Goal: Task Accomplishment & Management: Use online tool/utility

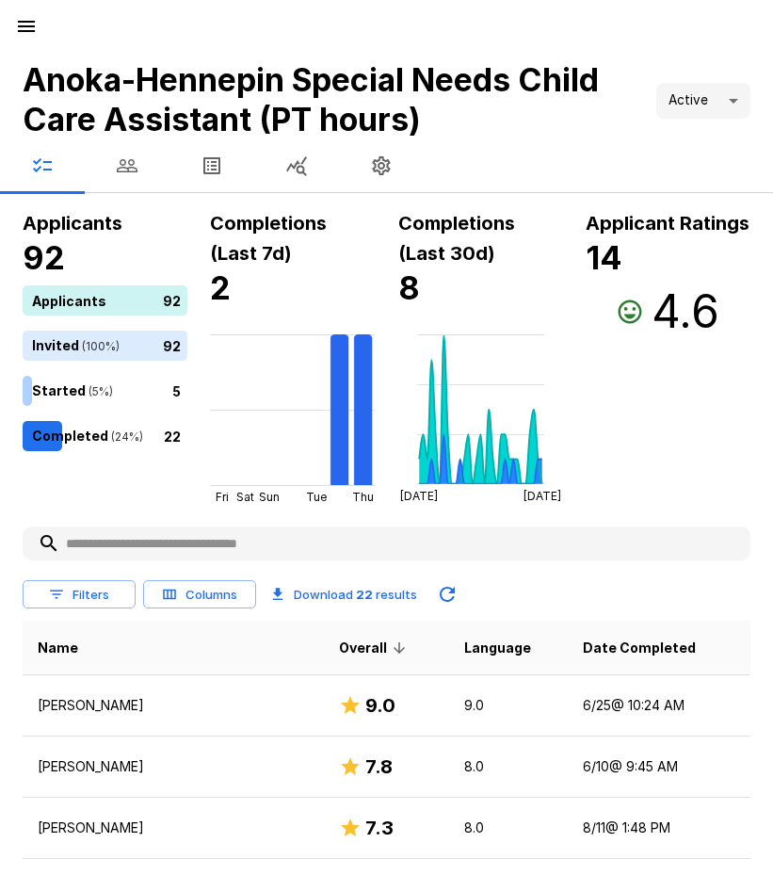
click at [124, 166] on icon "button" at bounding box center [127, 165] width 23 height 23
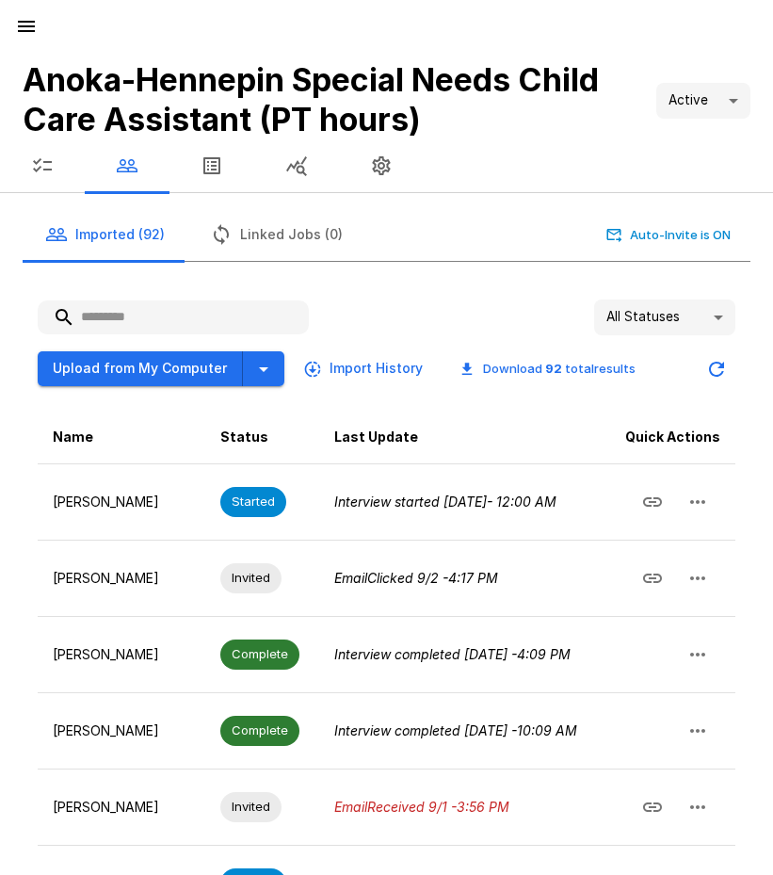
click at [52, 169] on icon "button" at bounding box center [42, 165] width 19 height 14
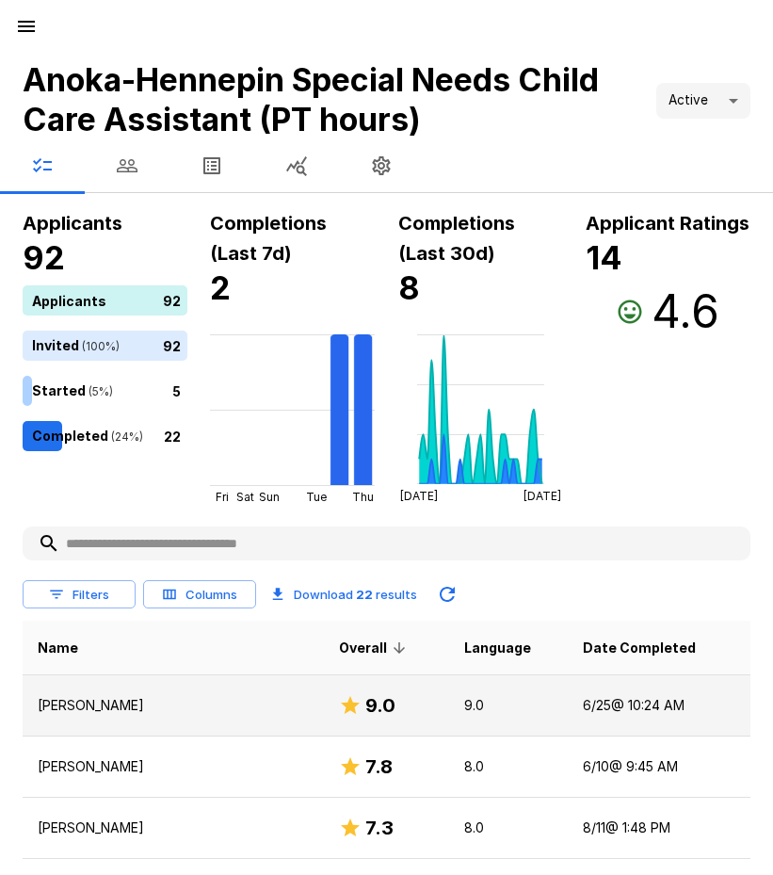
click at [599, 704] on td "[DATE] 10:24 AM" at bounding box center [659, 705] width 183 height 61
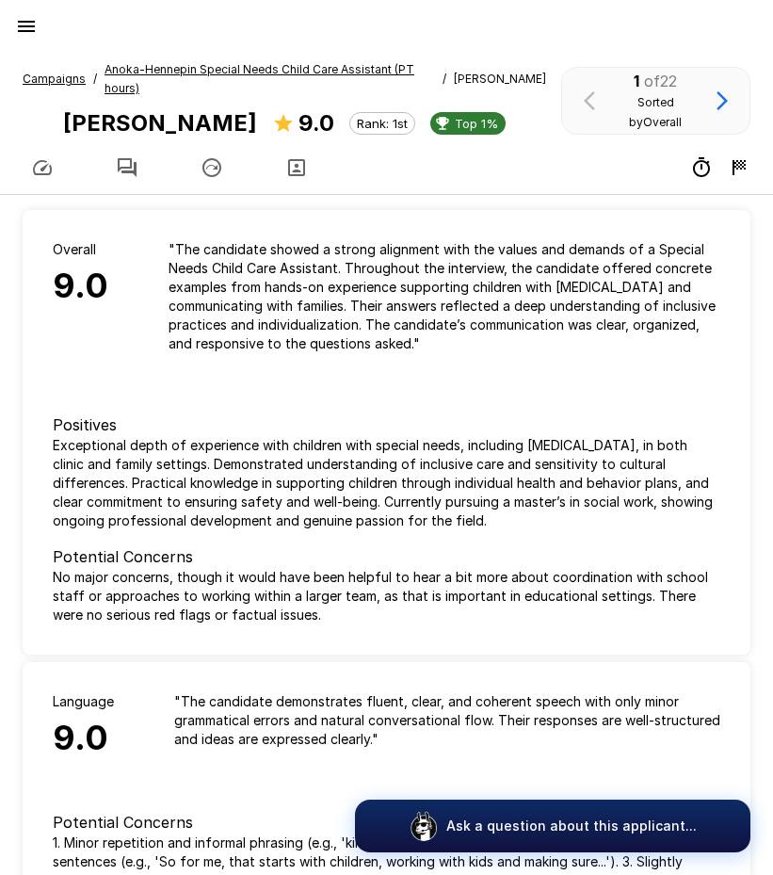
click at [59, 84] on u "Campaigns" at bounding box center [54, 79] width 63 height 14
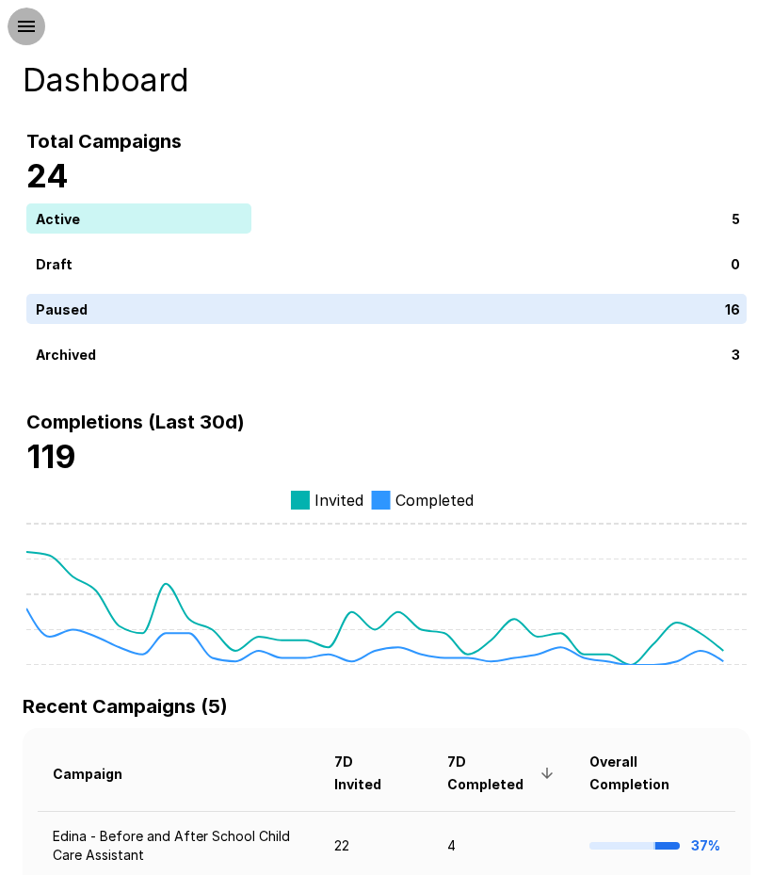
click at [33, 31] on icon "button" at bounding box center [26, 26] width 17 height 11
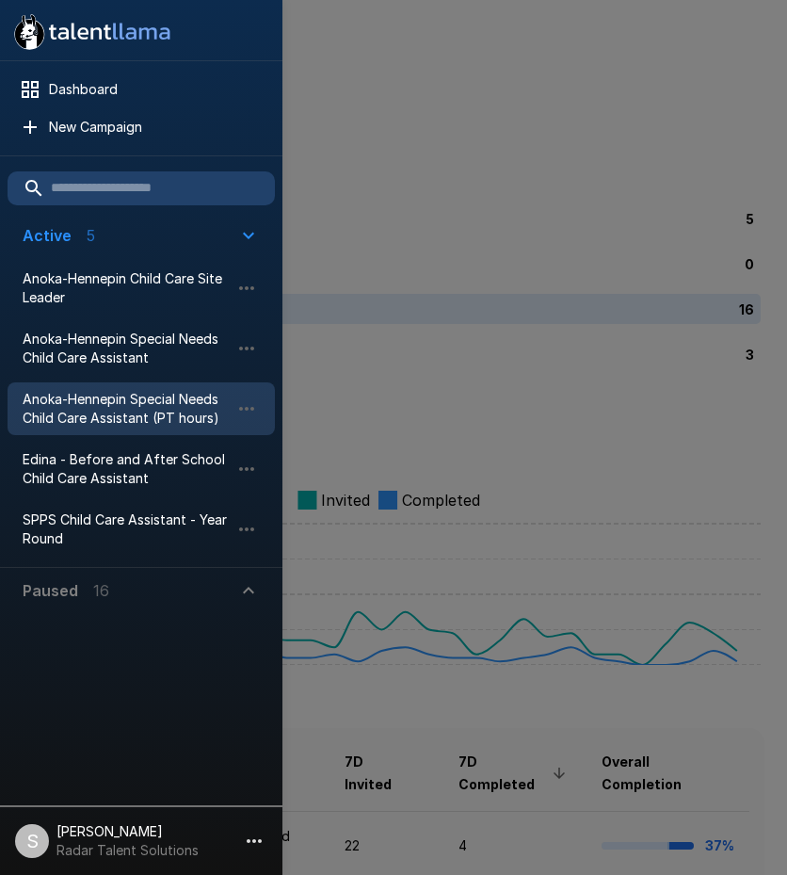
click at [104, 422] on span "Anoka-Hennepin Special Needs Child Care Assistant (PT hours)" at bounding box center [126, 409] width 207 height 38
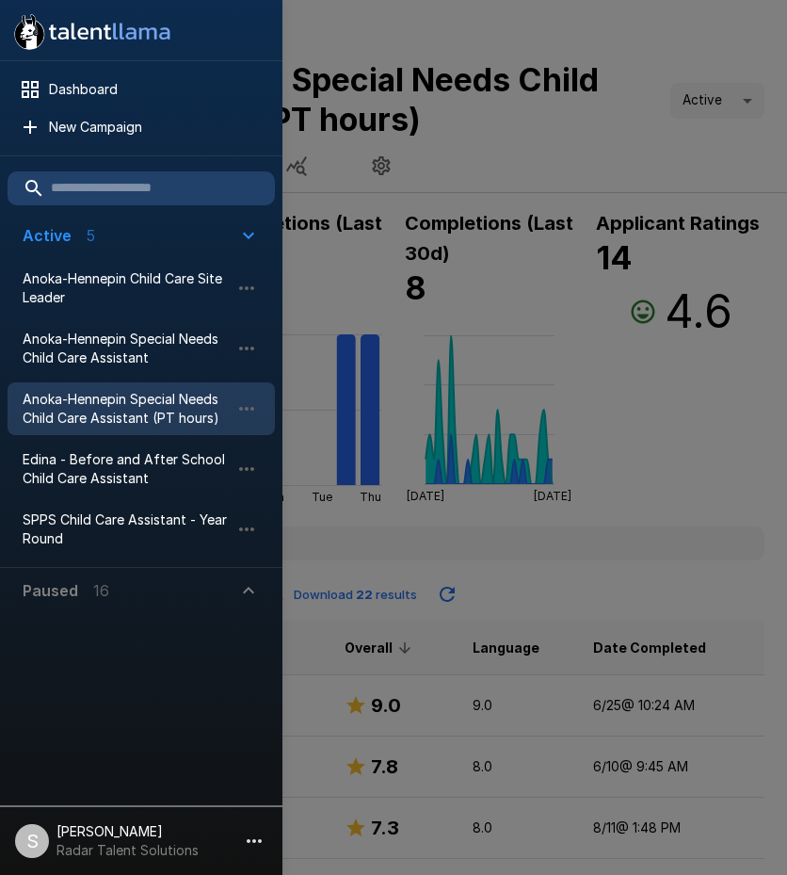
click at [619, 567] on div at bounding box center [393, 437] width 787 height 875
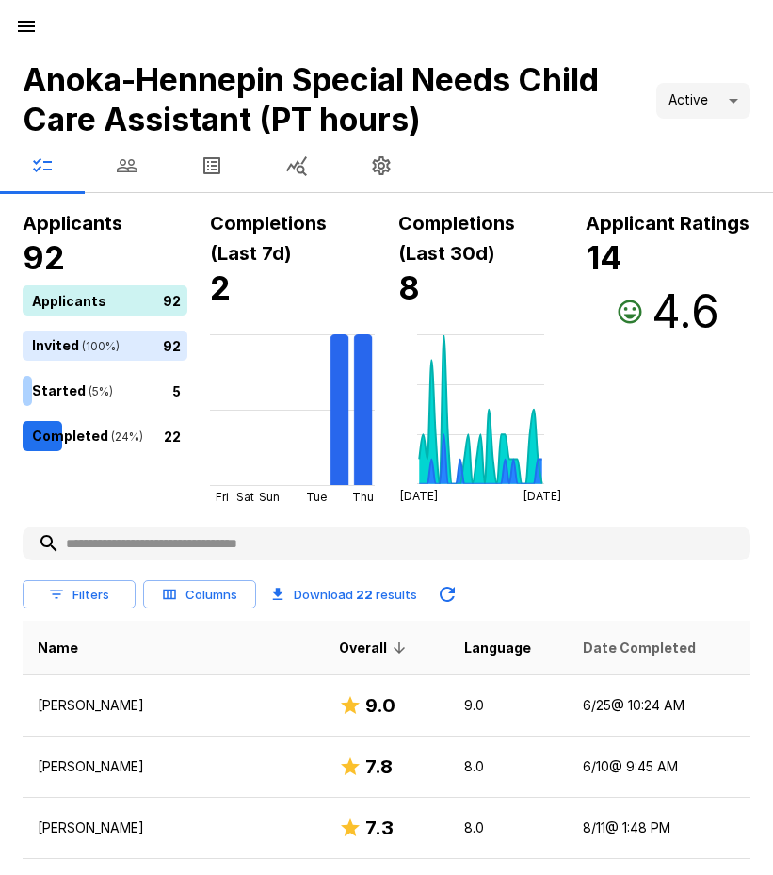
click at [583, 647] on span "Date Completed" at bounding box center [639, 648] width 113 height 23
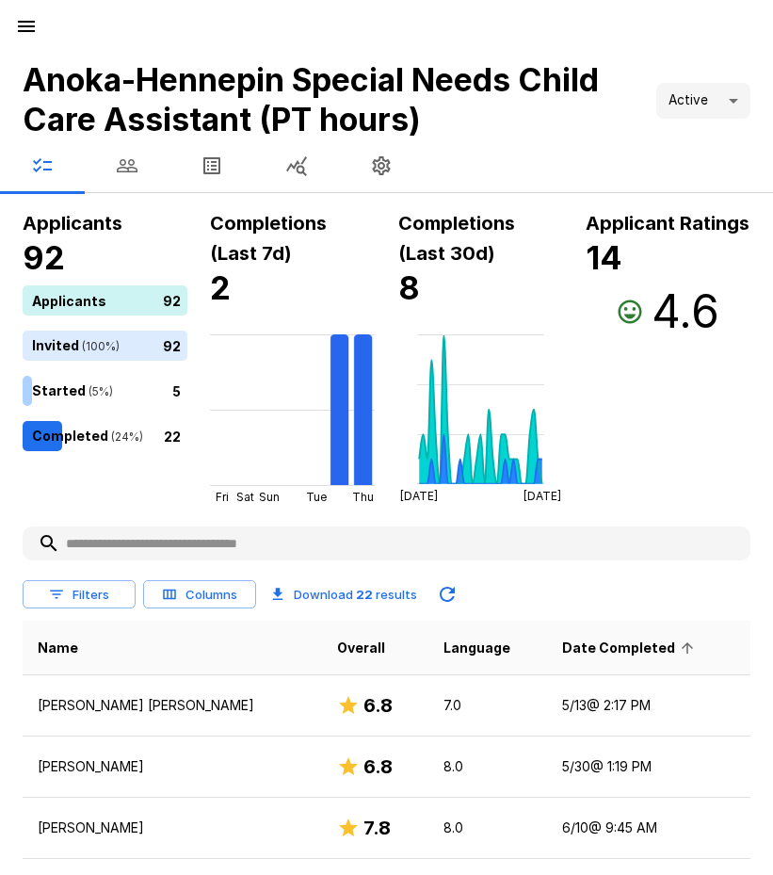
click at [578, 647] on span "Date Completed" at bounding box center [631, 648] width 138 height 23
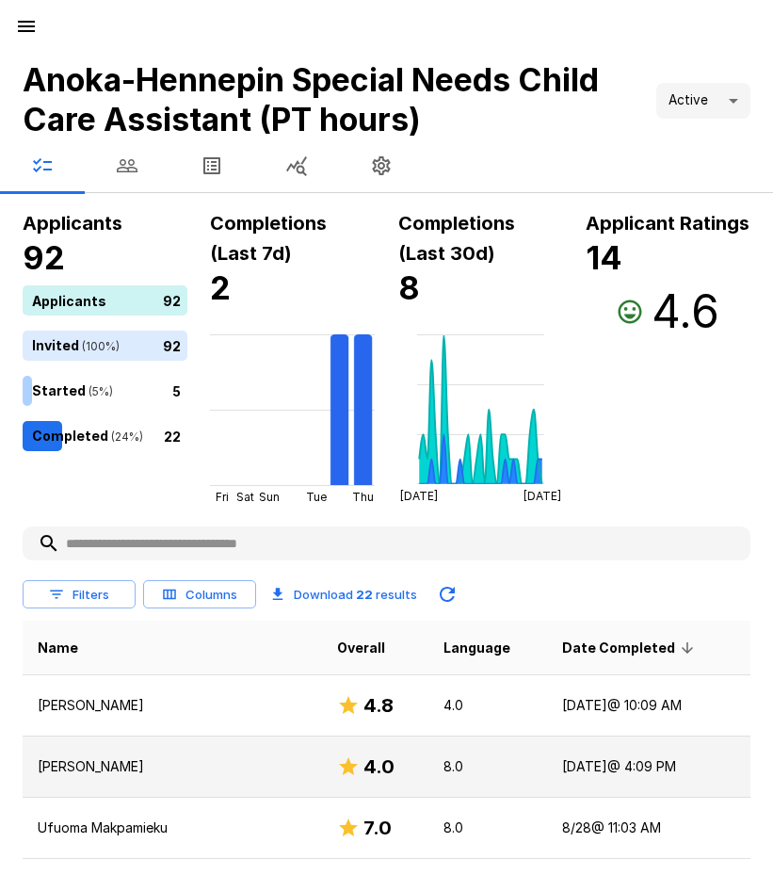
click at [52, 763] on p "[PERSON_NAME]" at bounding box center [172, 766] width 269 height 19
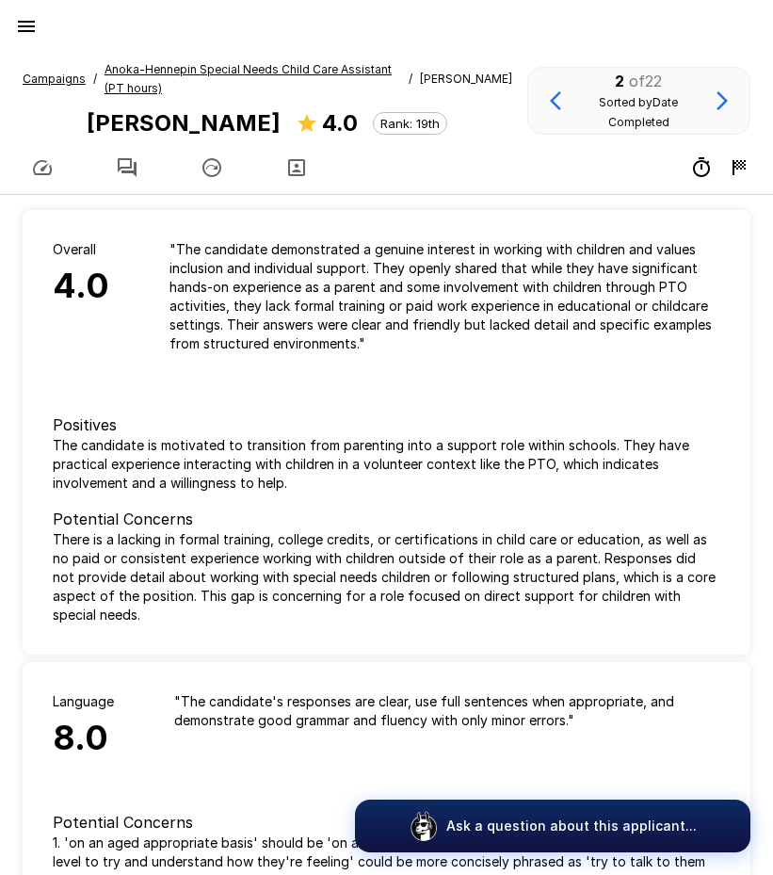
click at [121, 164] on icon "button" at bounding box center [127, 167] width 23 height 23
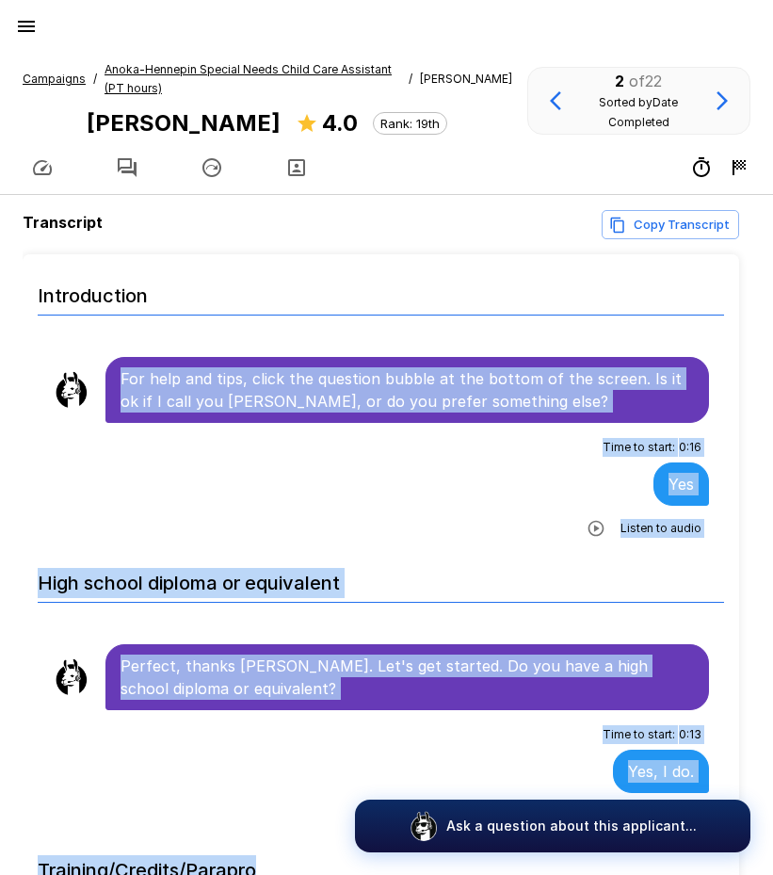
scroll to position [49, 0]
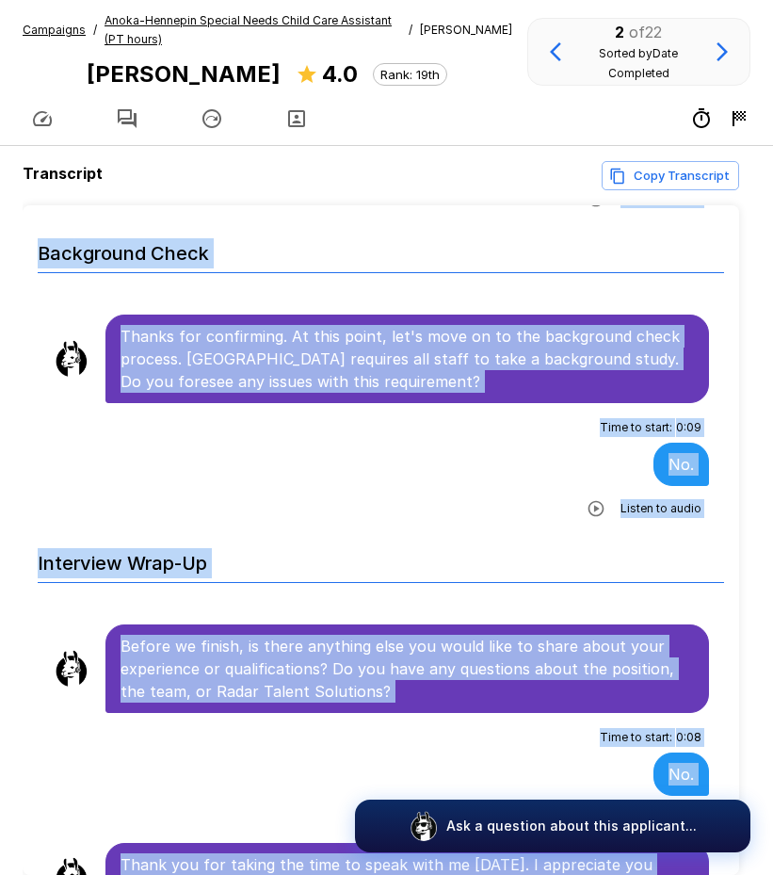
scroll to position [139, 0]
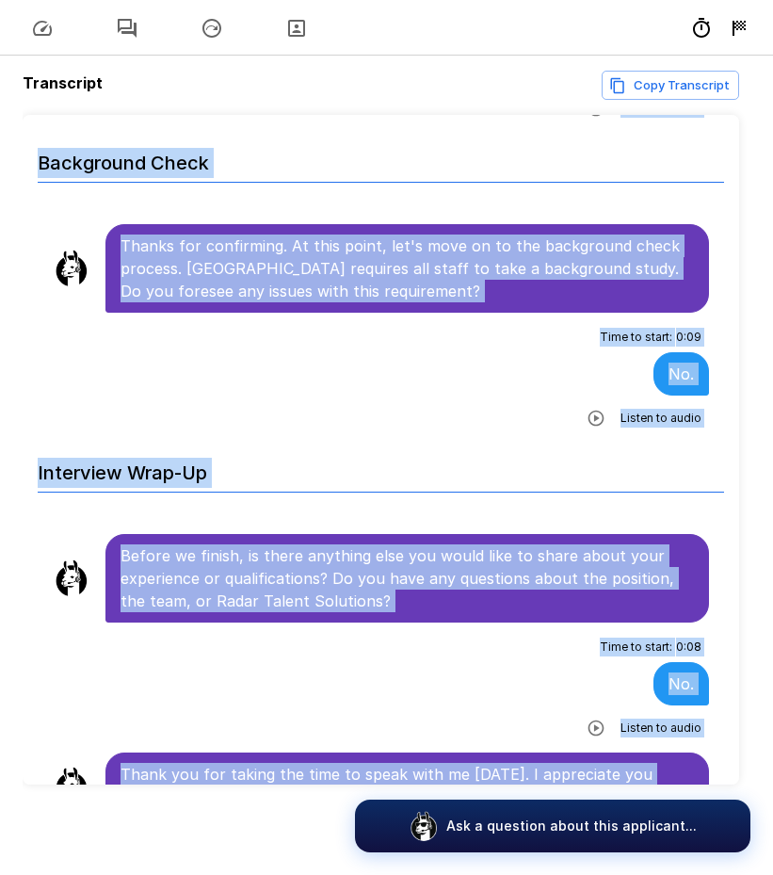
drag, startPoint x: 118, startPoint y: 371, endPoint x: 688, endPoint y: 759, distance: 690.1
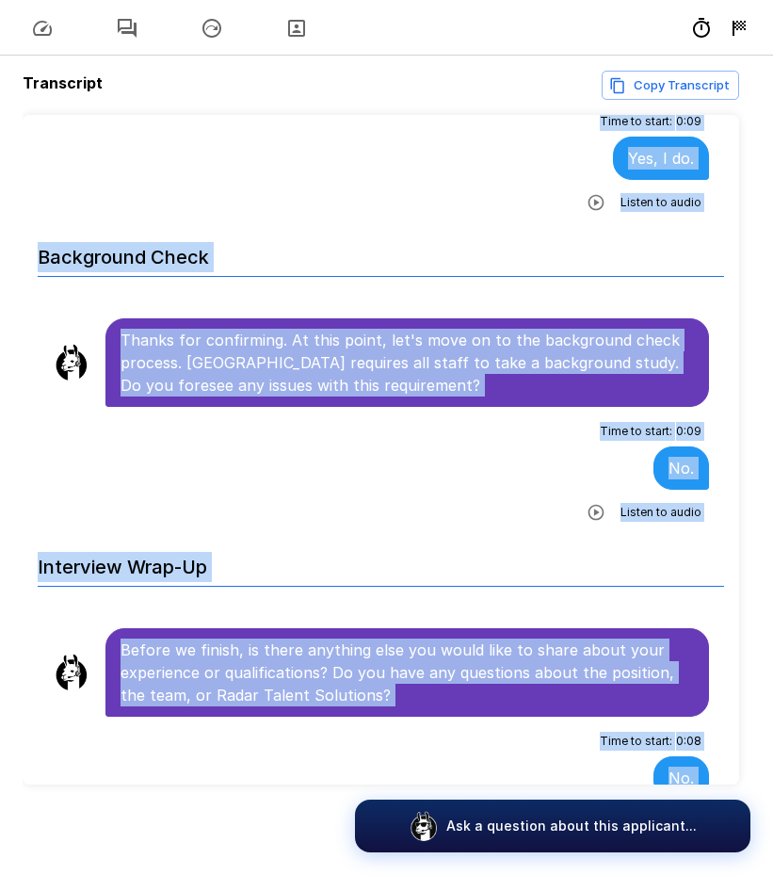
click at [400, 455] on div "Time to start : 0 : 09 No. Listen to audio" at bounding box center [381, 471] width 656 height 111
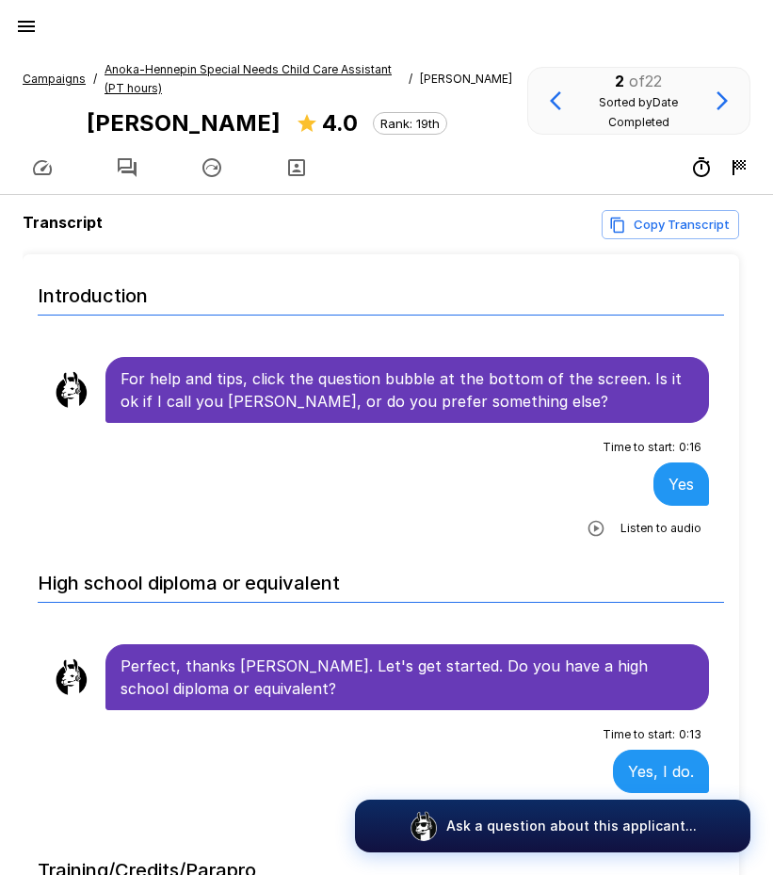
click at [150, 67] on u "Anoka-Hennepin Special Needs Child Care Assistant (PT hours)" at bounding box center [248, 78] width 287 height 33
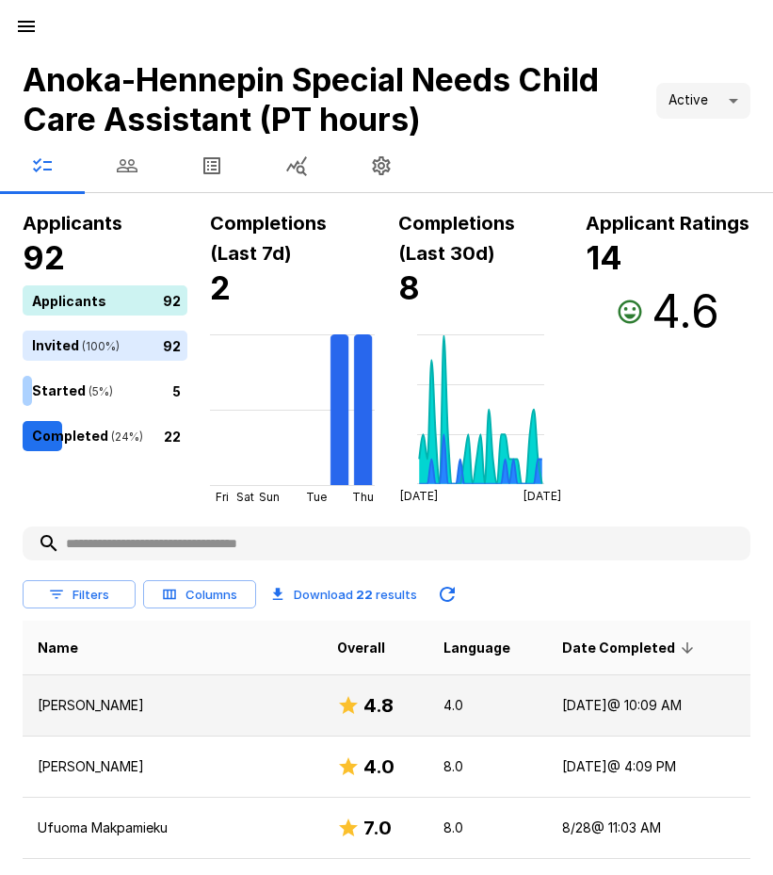
click at [555, 702] on td "[DATE] @ 10:09 AM" at bounding box center [648, 705] width 203 height 61
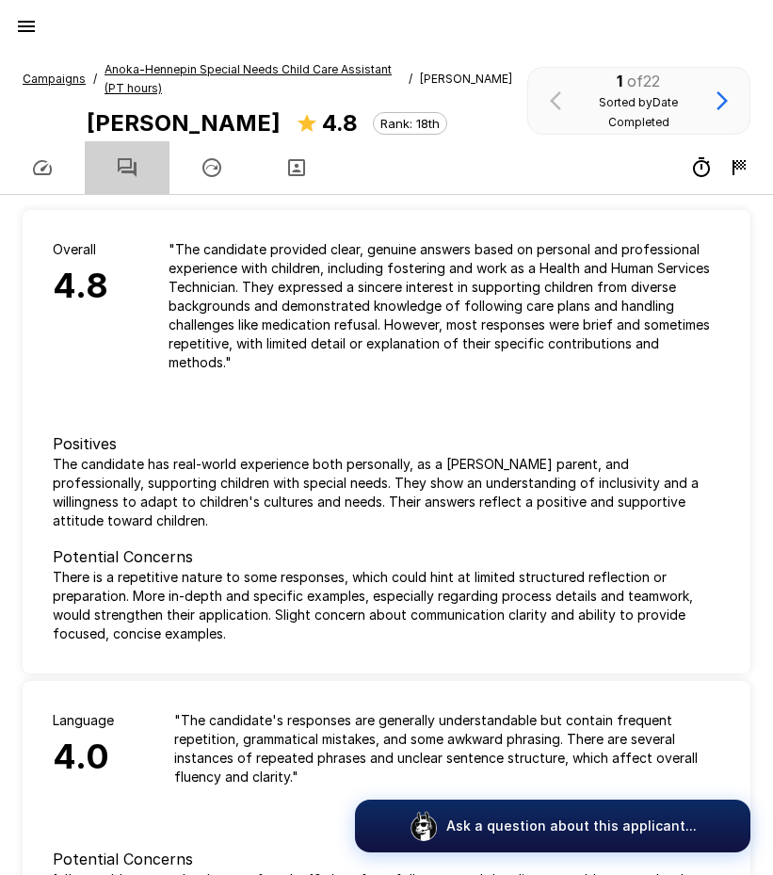
click at [139, 163] on button "button" at bounding box center [127, 167] width 85 height 53
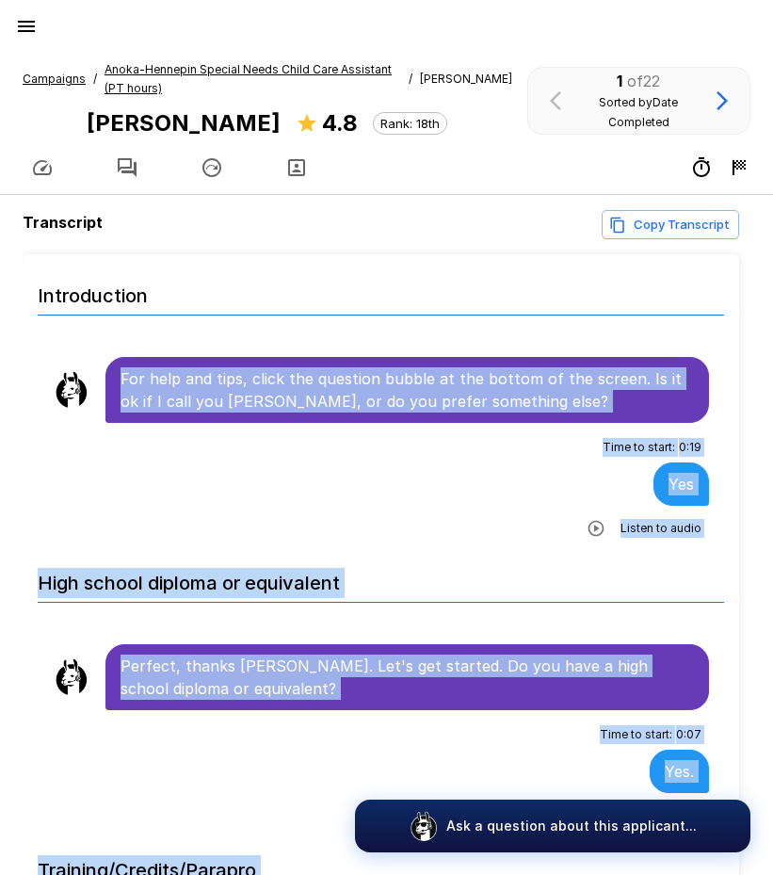
scroll to position [49, 0]
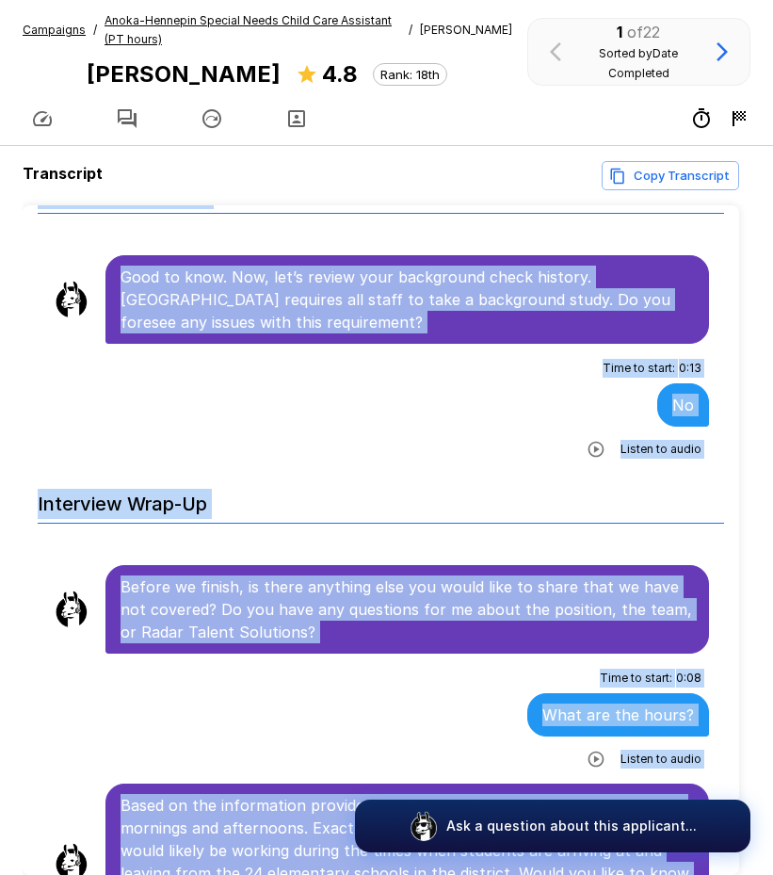
scroll to position [139, 0]
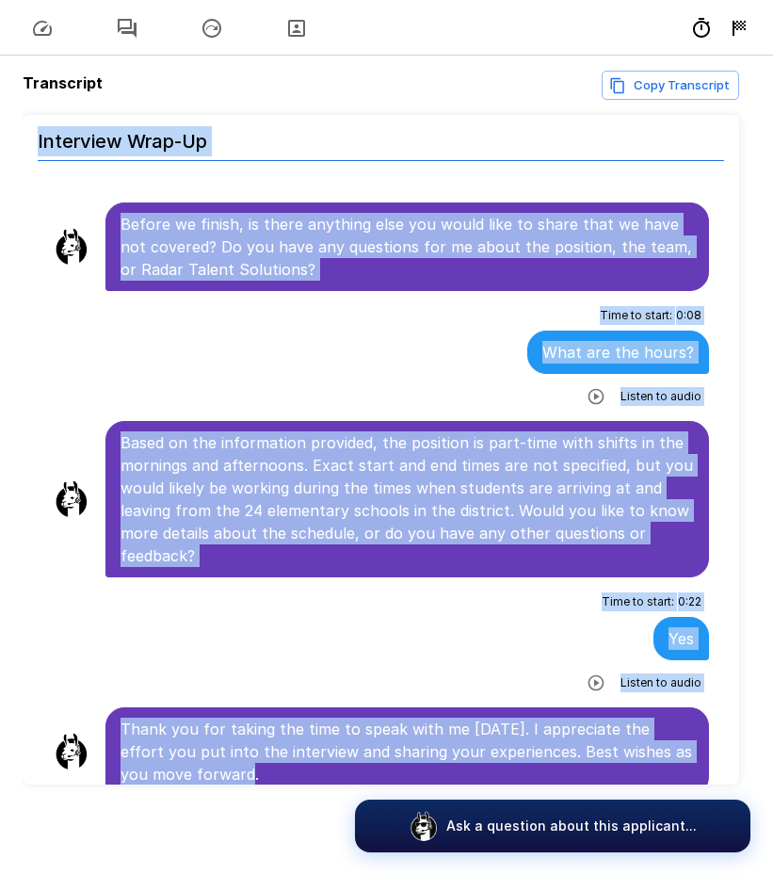
drag, startPoint x: 124, startPoint y: 372, endPoint x: 828, endPoint y: 753, distance: 800.3
click at [772, 736] on html "Campaigns / Anoka-Hennepin Special Needs Child Care Assistant (PT hours) / [PER…" at bounding box center [386, 298] width 773 height 875
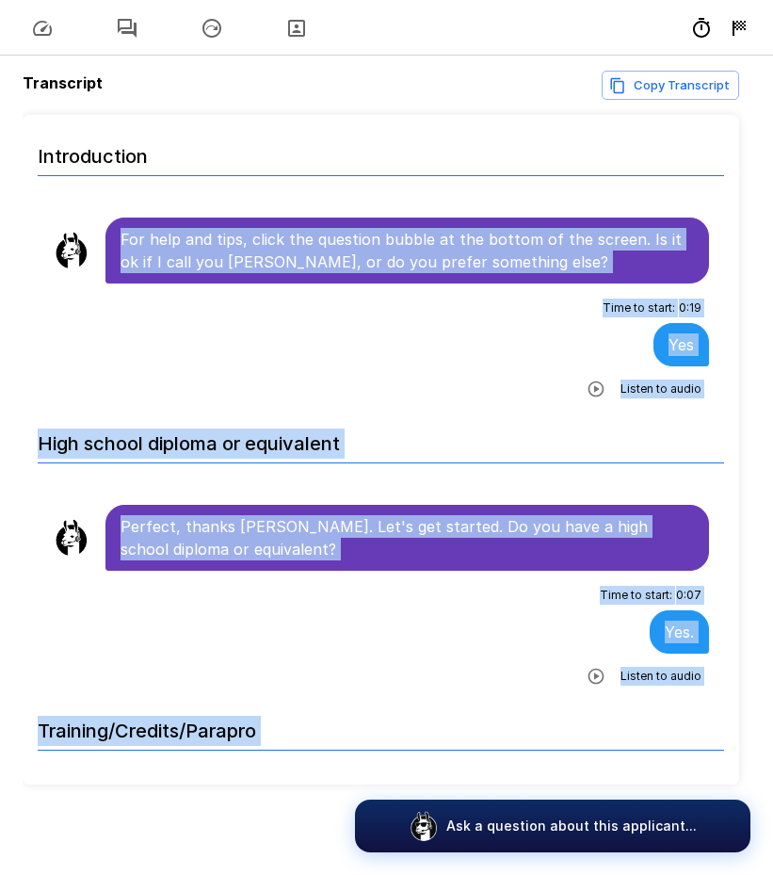
click at [358, 367] on div "Time to start : 0 : 19 Yes Listen to audio" at bounding box center [381, 348] width 656 height 111
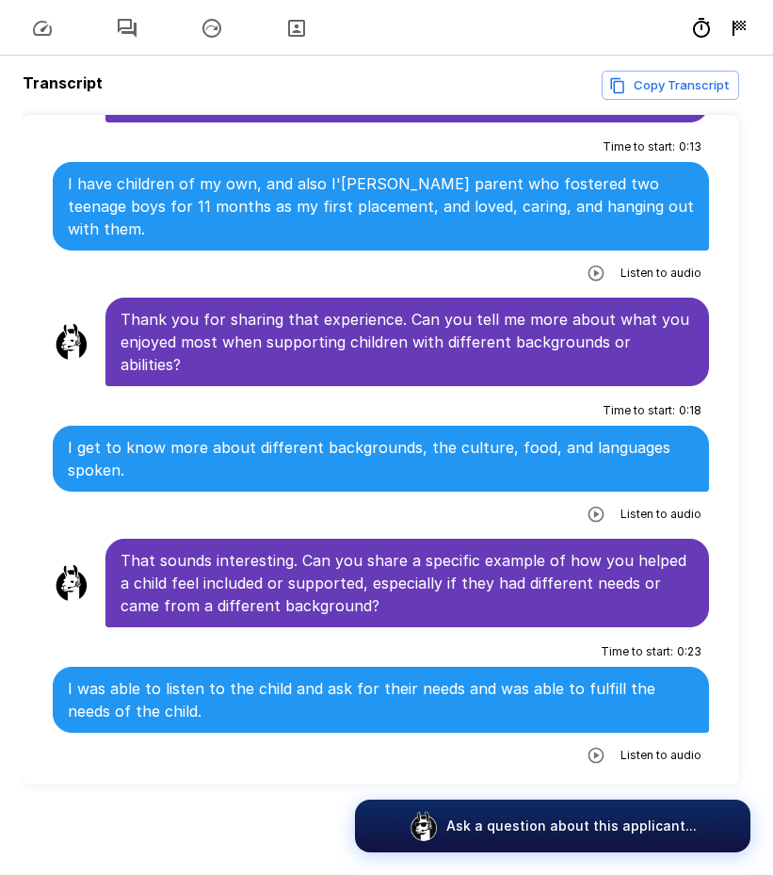
scroll to position [1601, 0]
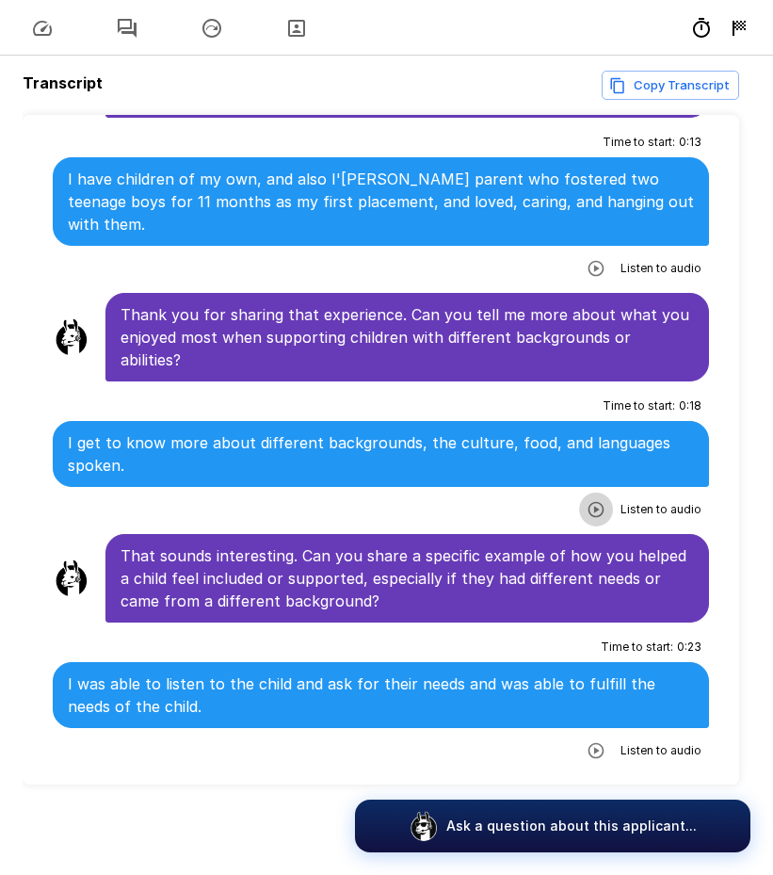
click at [587, 511] on icon "button" at bounding box center [596, 509] width 19 height 19
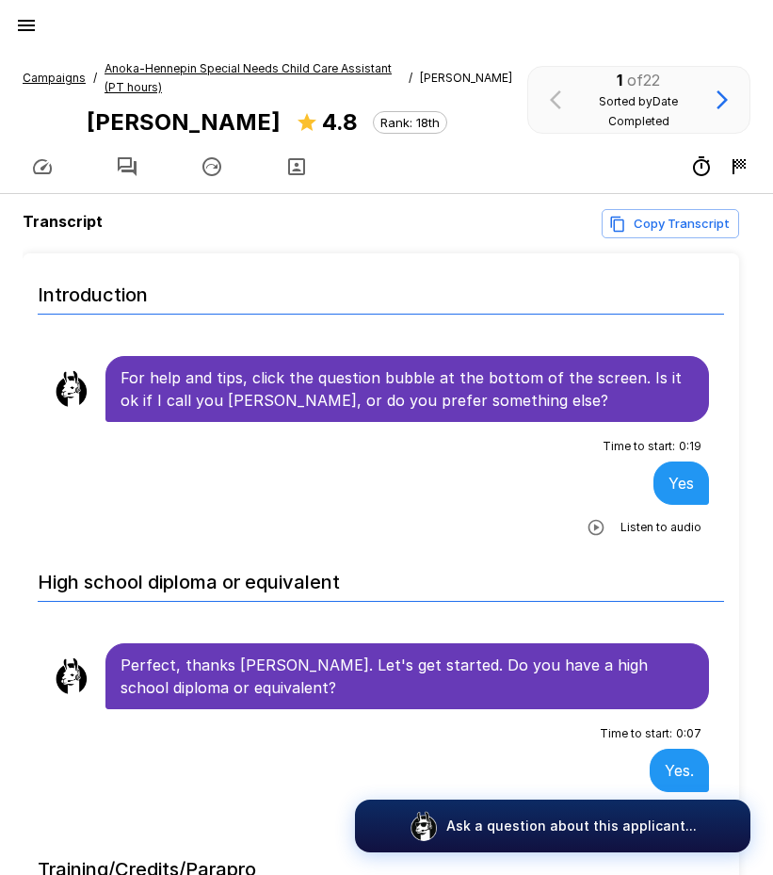
scroll to position [0, 0]
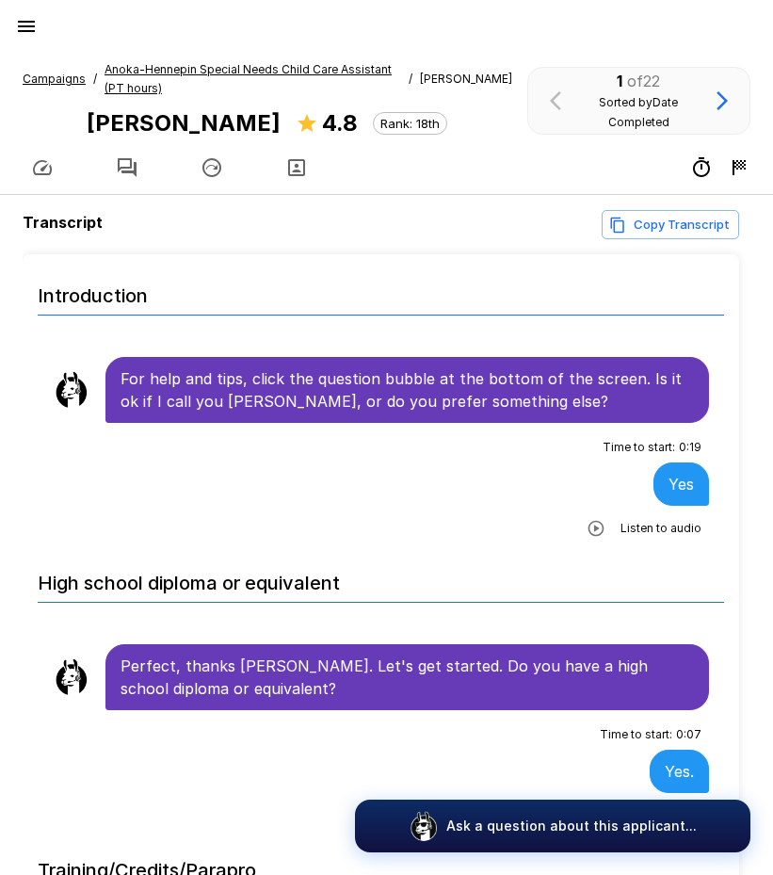
click at [27, 27] on icon "button" at bounding box center [26, 26] width 17 height 11
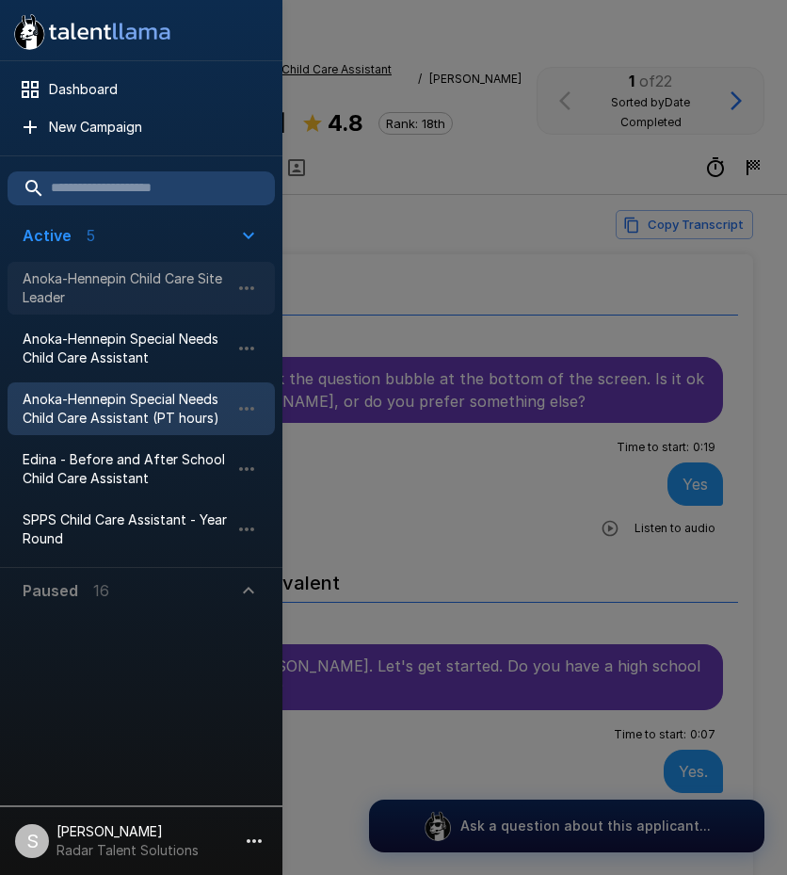
click at [118, 291] on span "Anoka-Hennepin Child Care Site Leader" at bounding box center [126, 288] width 207 height 38
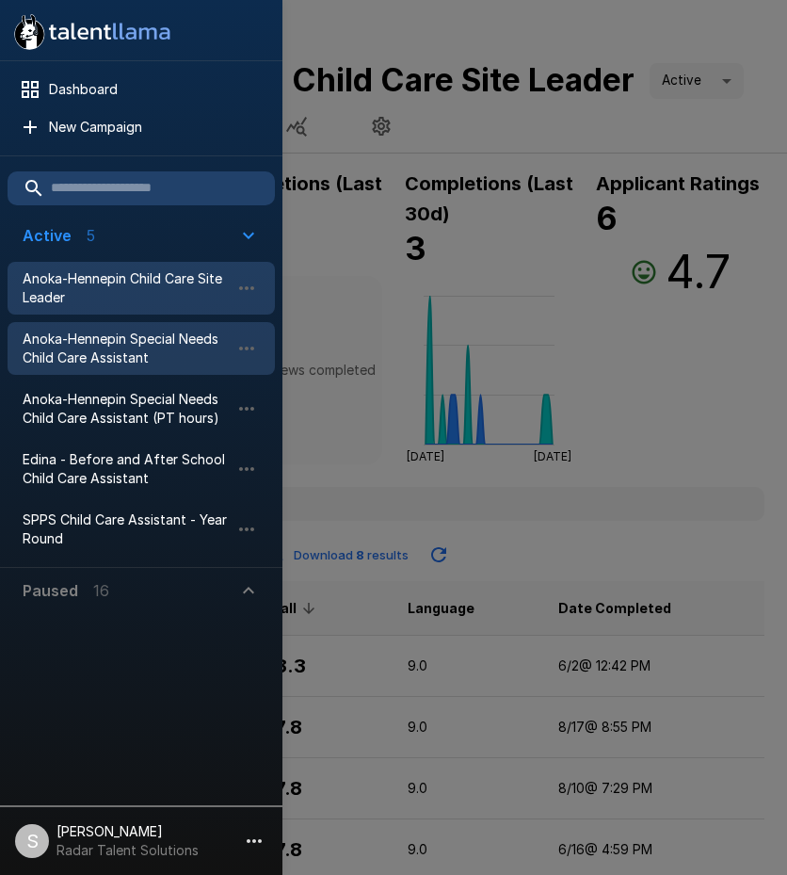
click at [119, 349] on span "Anoka-Hennepin Special Needs Child Care Assistant" at bounding box center [126, 349] width 207 height 38
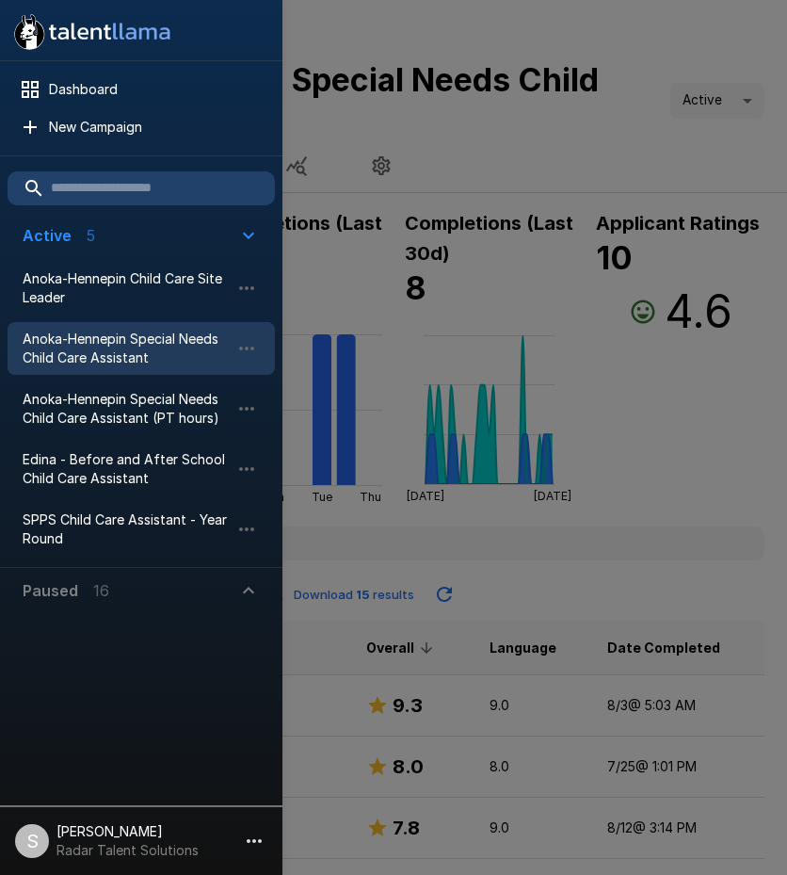
click at [655, 592] on div at bounding box center [393, 437] width 787 height 875
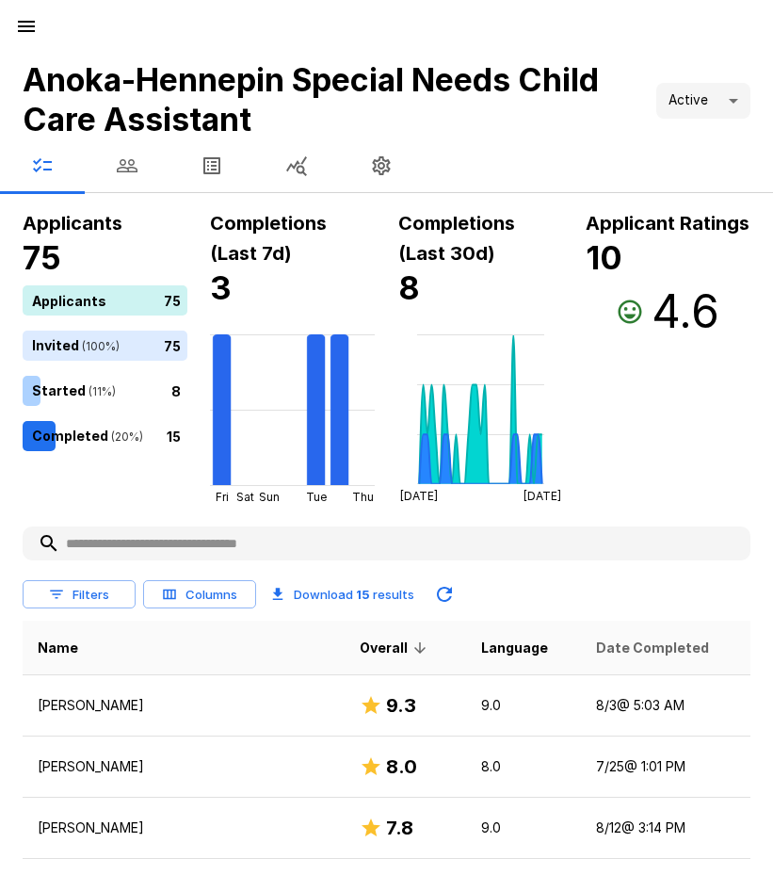
click at [596, 655] on span "Date Completed" at bounding box center [652, 648] width 113 height 23
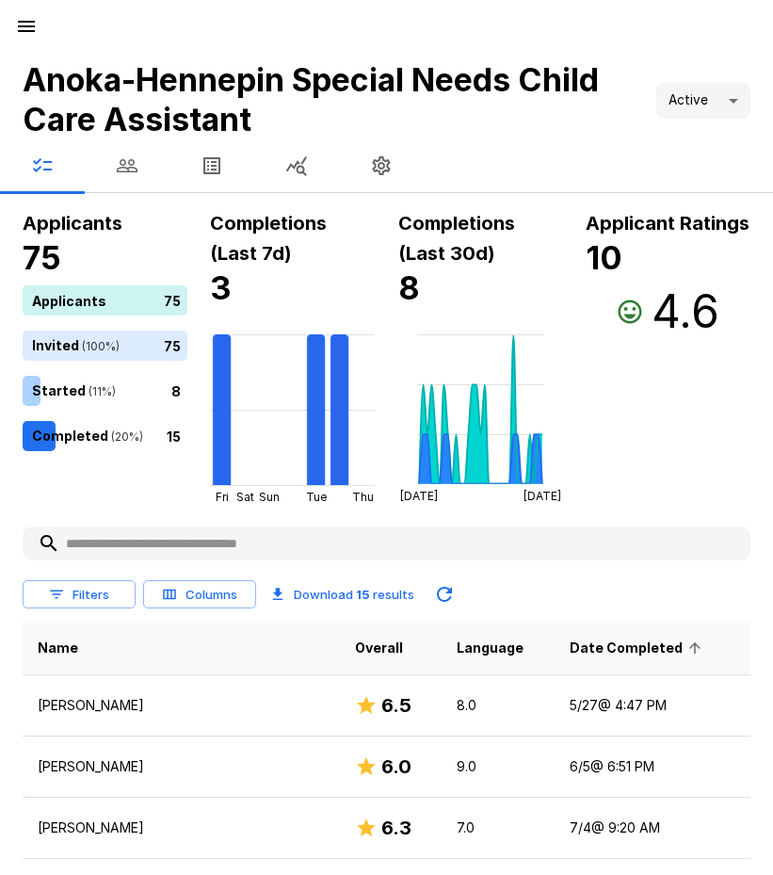
click at [593, 653] on span "Date Completed" at bounding box center [639, 648] width 138 height 23
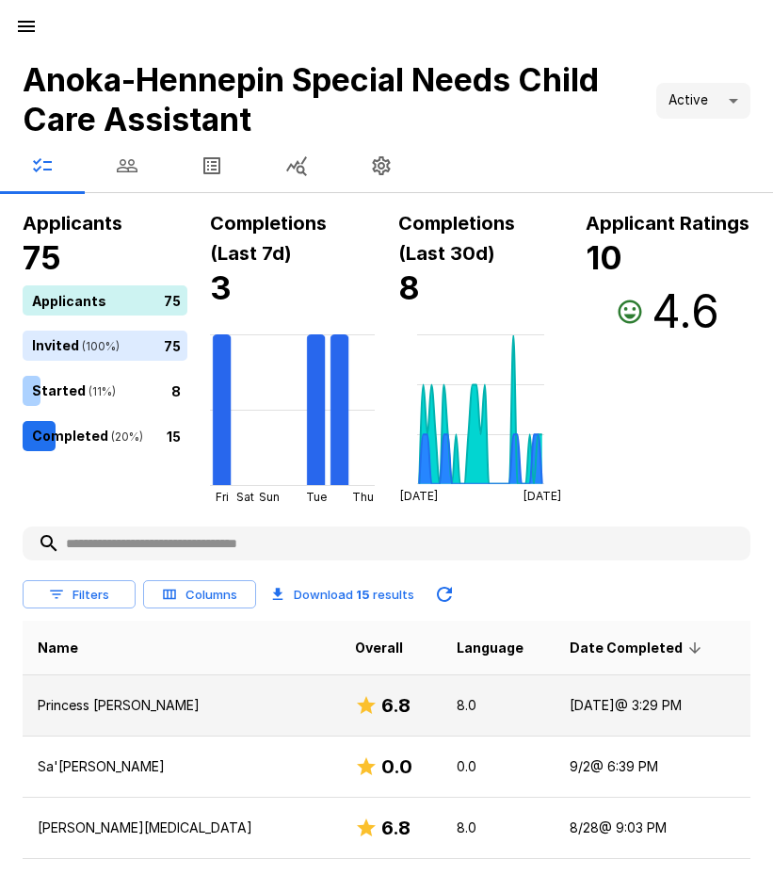
click at [91, 706] on p "Princess [PERSON_NAME]" at bounding box center [181, 705] width 287 height 19
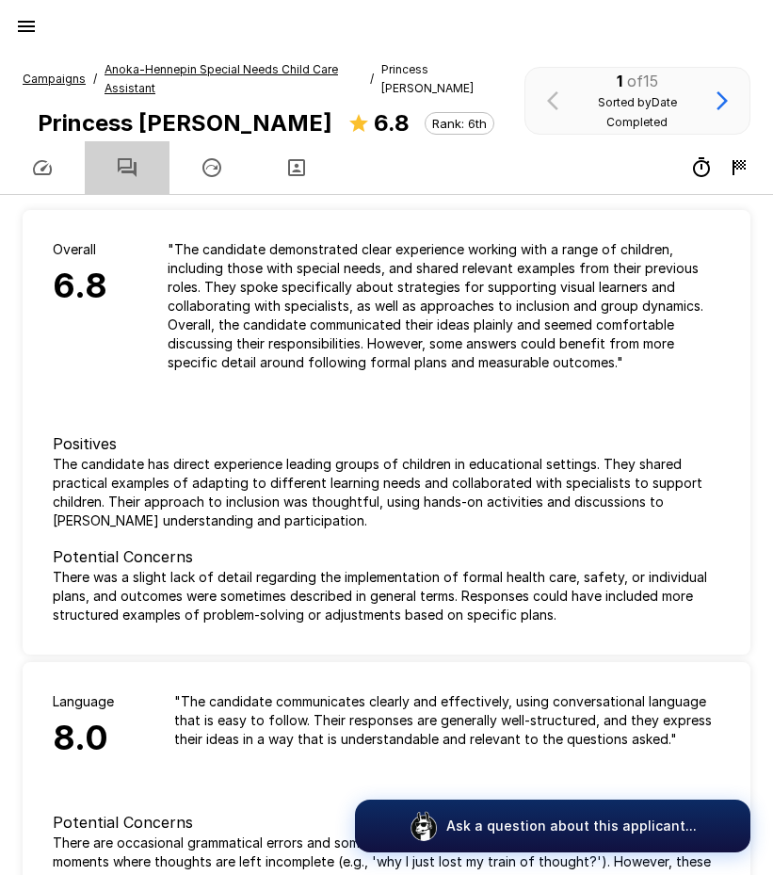
click at [138, 169] on button "button" at bounding box center [127, 167] width 85 height 53
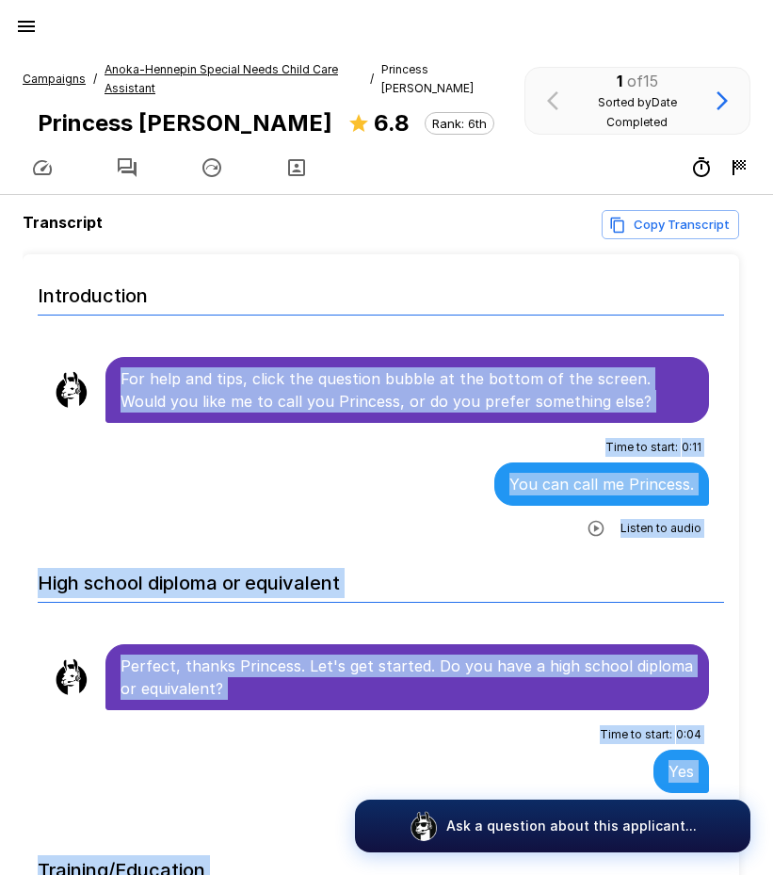
scroll to position [49, 0]
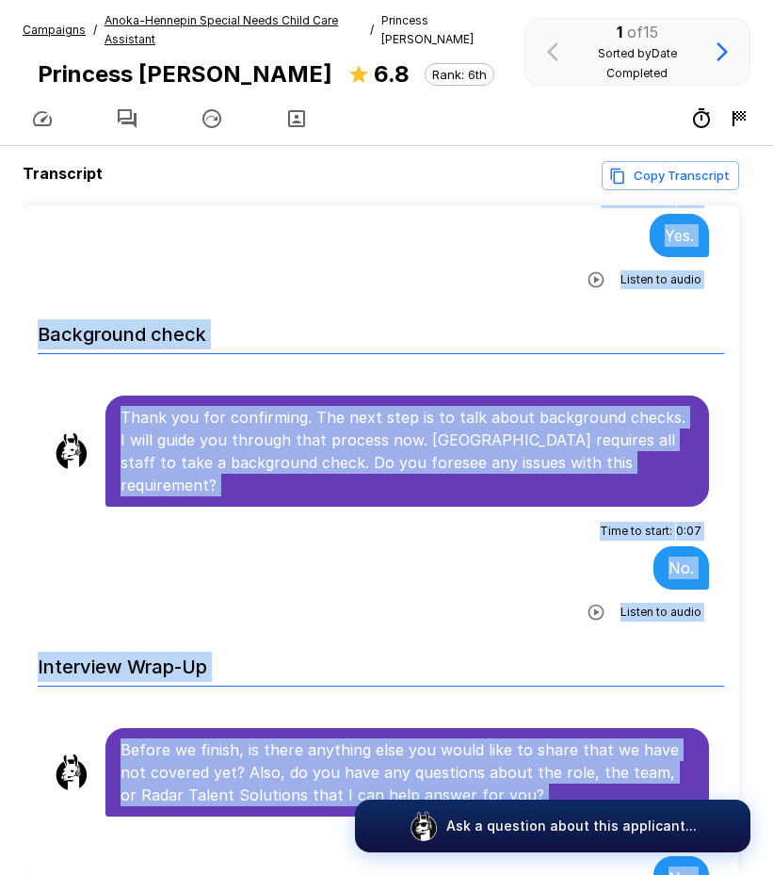
scroll to position [139, 0]
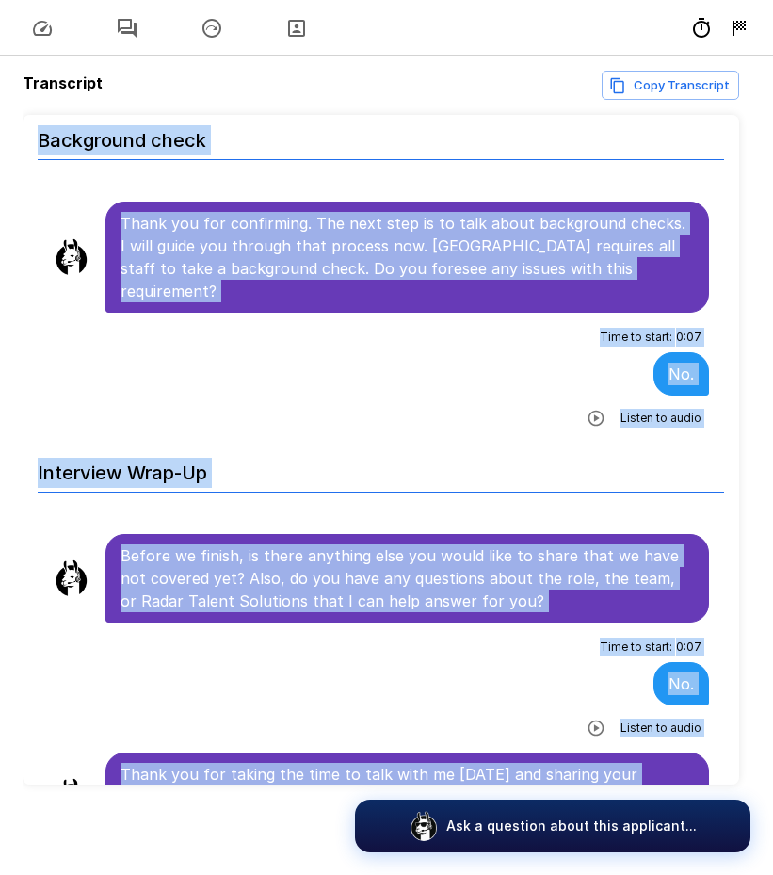
drag, startPoint x: 121, startPoint y: 380, endPoint x: 571, endPoint y: 775, distance: 599.3
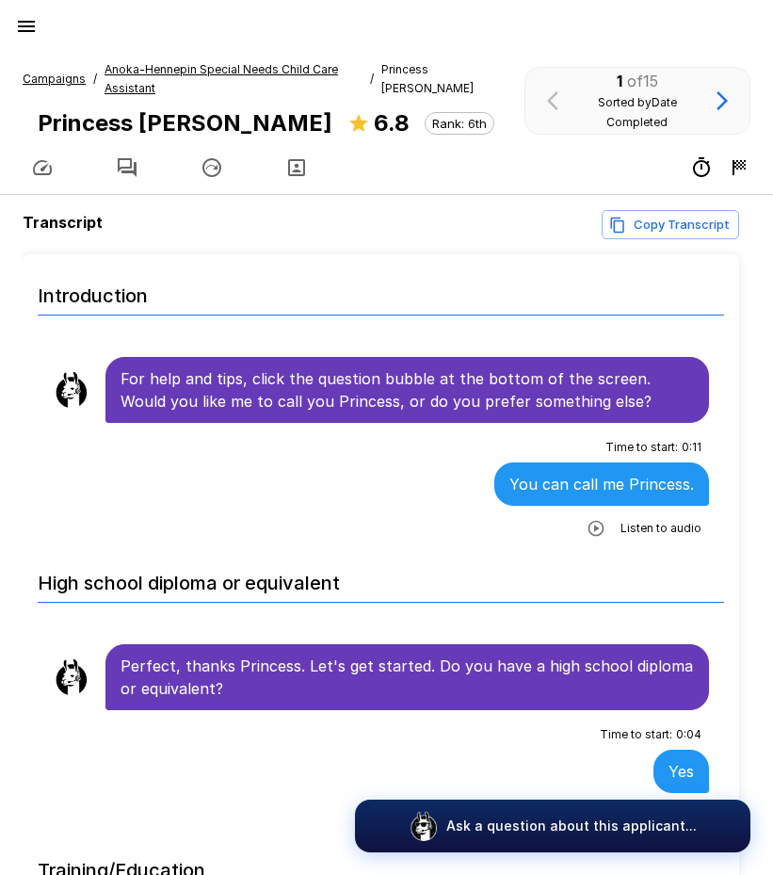
click at [173, 66] on u "Anoka-Hennepin Special Needs Child Care Assistant" at bounding box center [222, 78] width 234 height 33
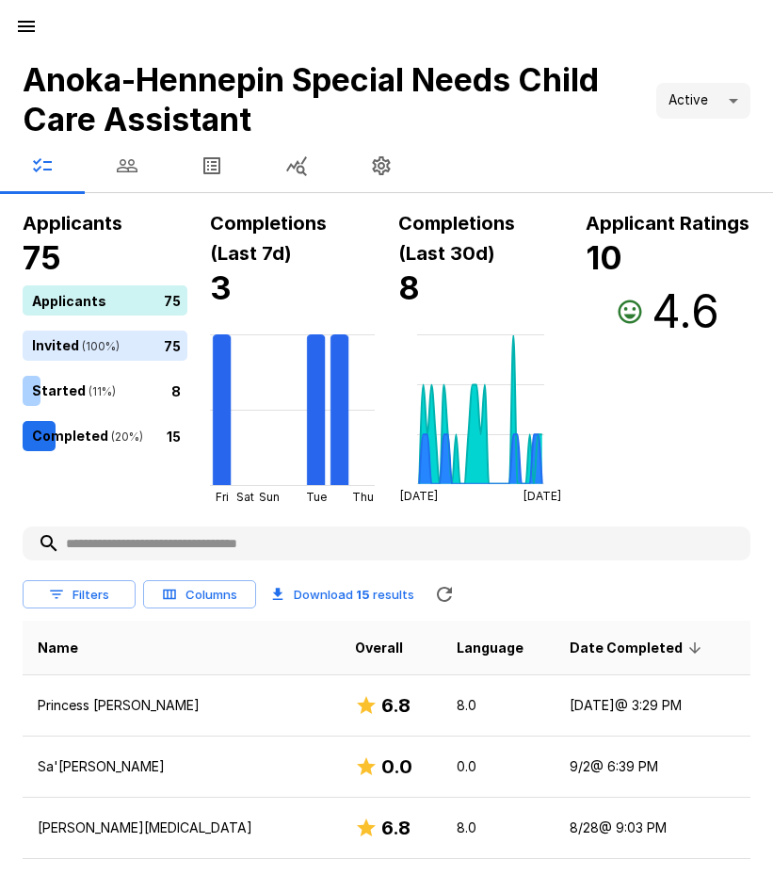
click at [122, 157] on icon "button" at bounding box center [127, 165] width 23 height 23
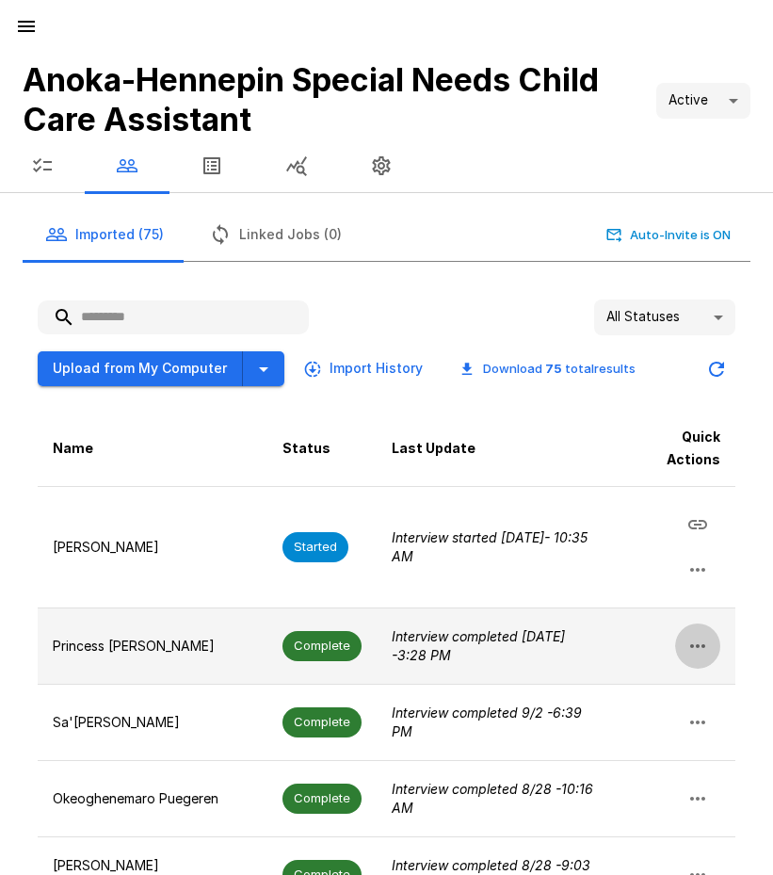
click at [692, 635] on icon "button" at bounding box center [698, 646] width 23 height 23
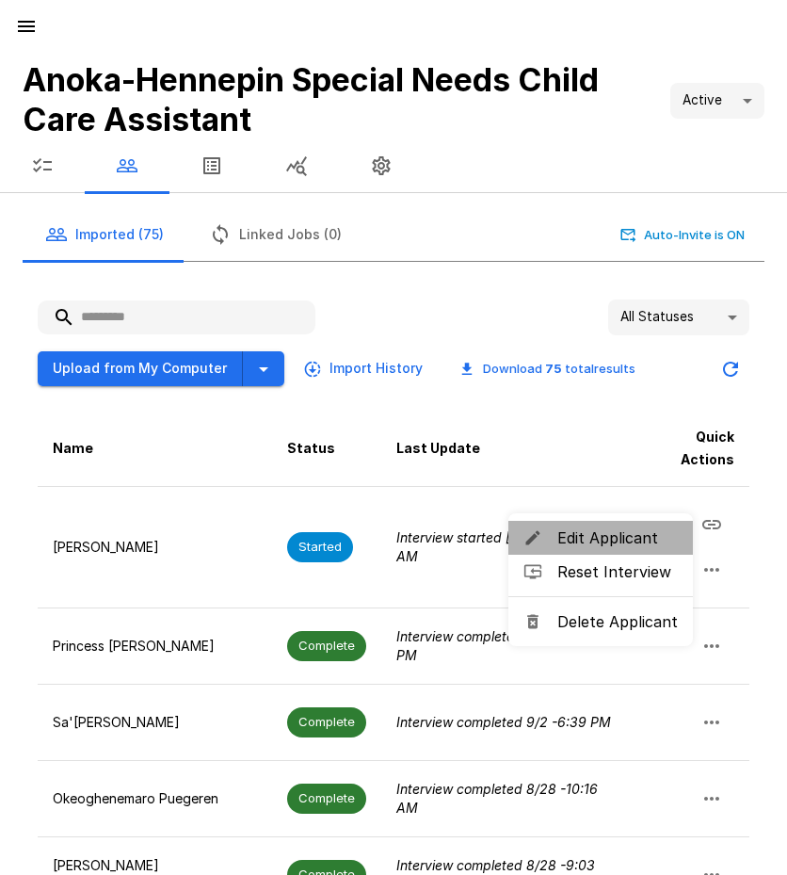
click at [623, 545] on span "Edit Applicant" at bounding box center [618, 537] width 121 height 23
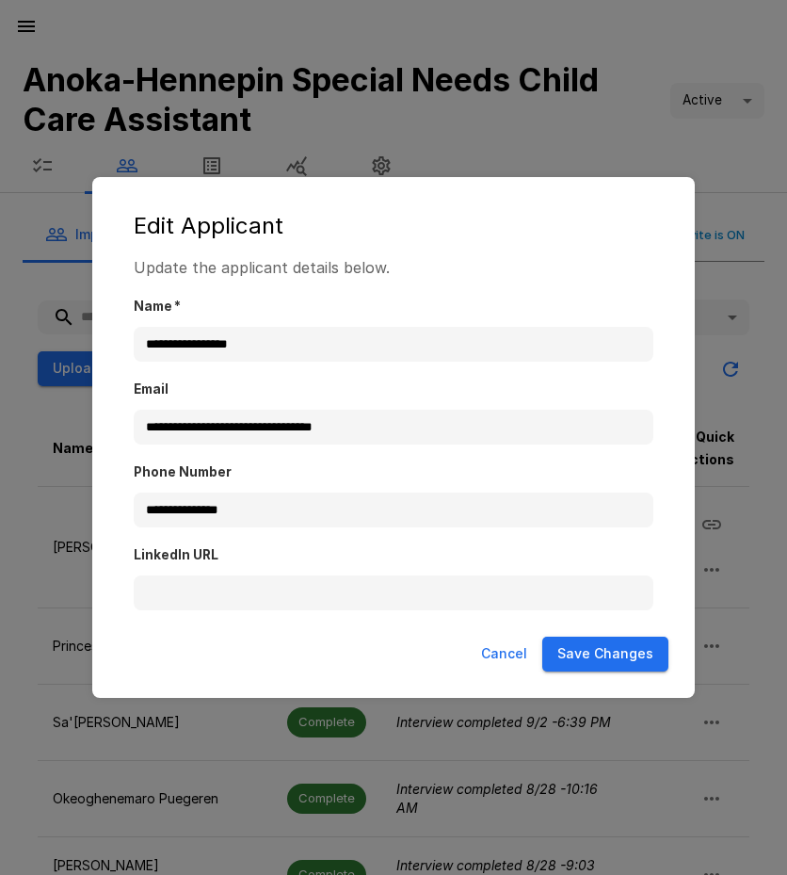
click at [517, 657] on button "Cancel" at bounding box center [504, 654] width 61 height 35
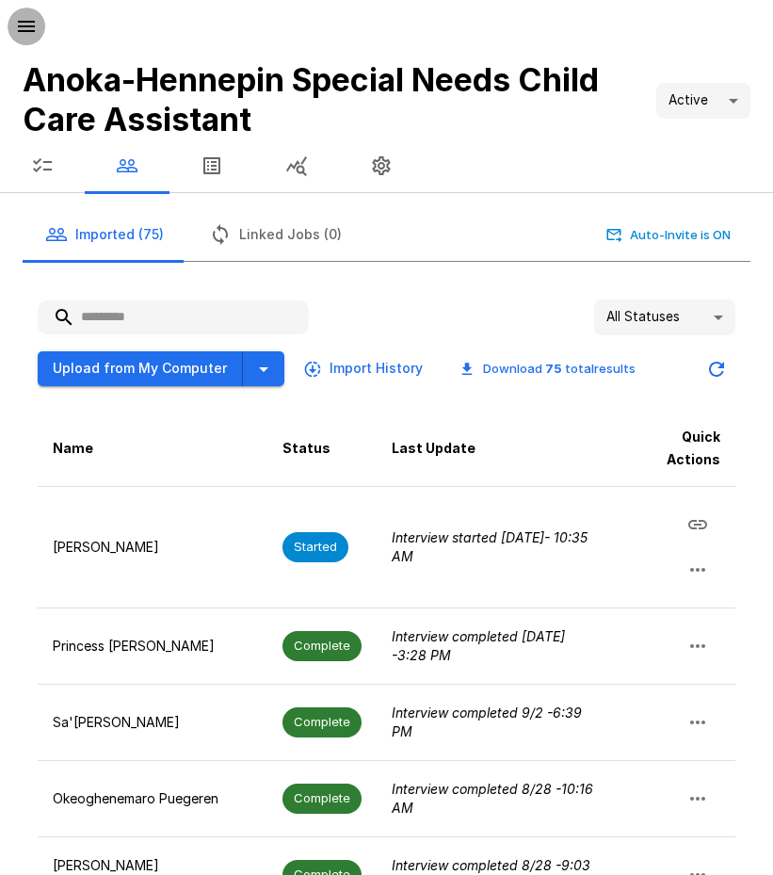
click at [19, 20] on icon "button" at bounding box center [26, 26] width 23 height 23
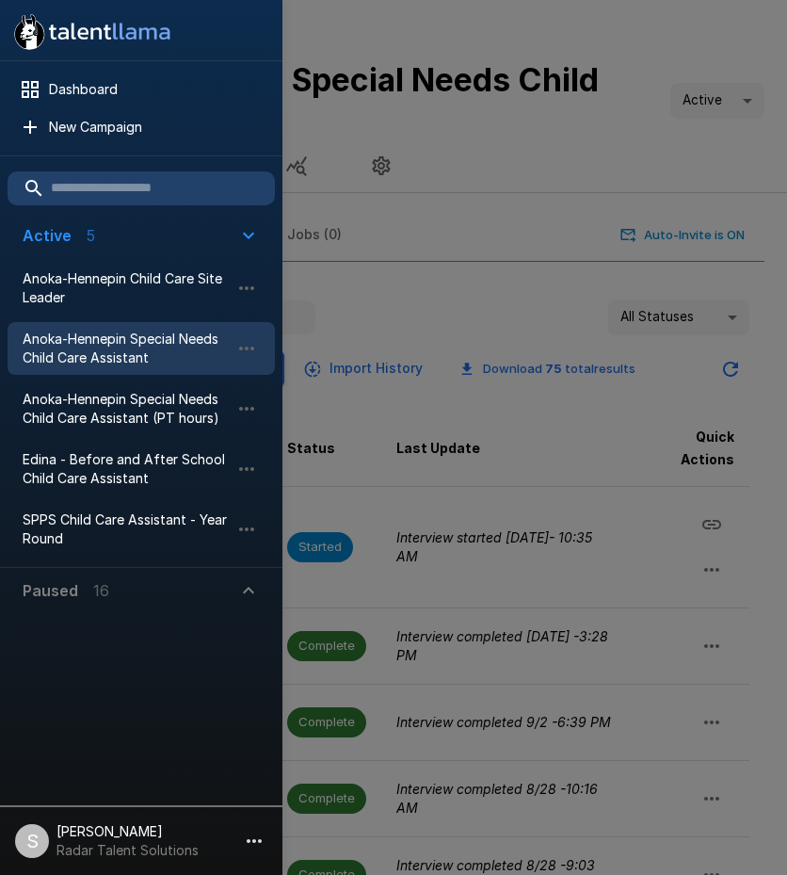
click at [510, 293] on div at bounding box center [393, 437] width 787 height 875
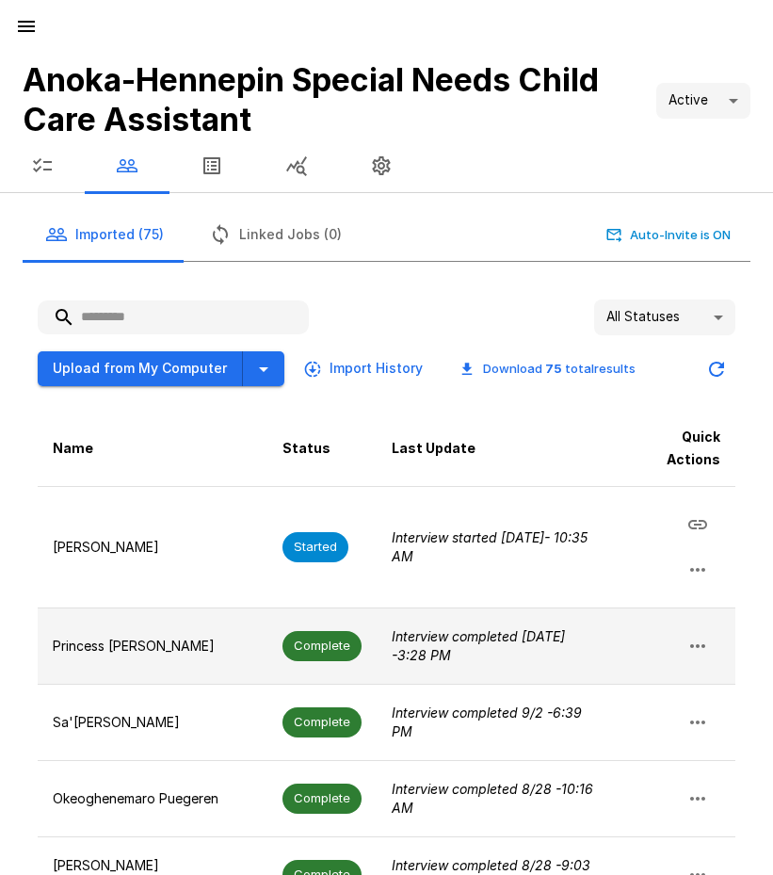
click at [155, 628] on td "Princess [PERSON_NAME]" at bounding box center [153, 645] width 230 height 76
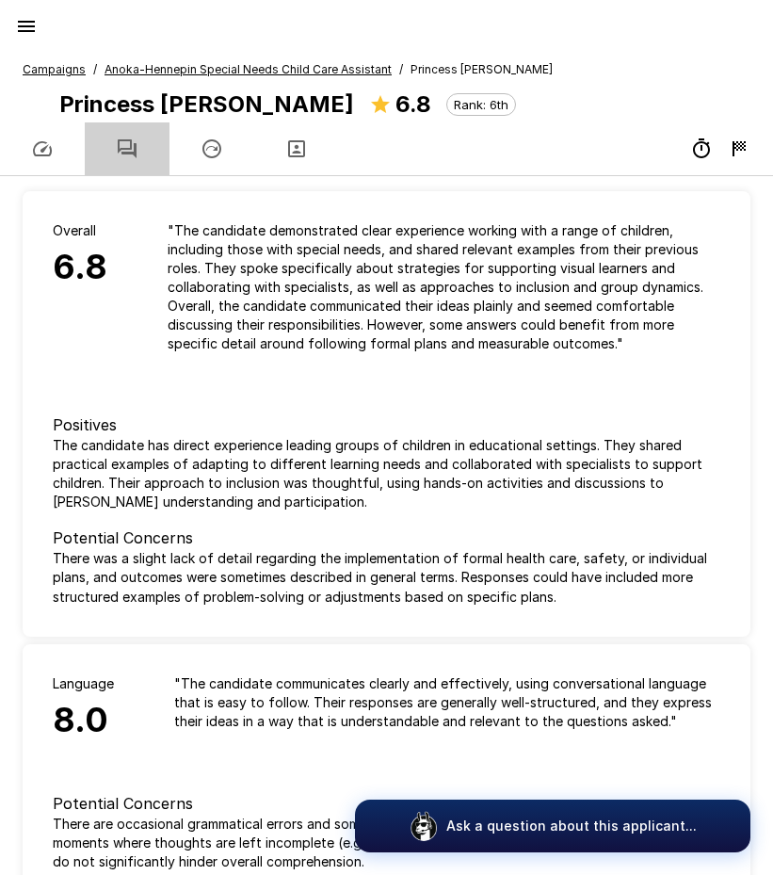
click at [122, 143] on icon "button" at bounding box center [127, 149] width 23 height 23
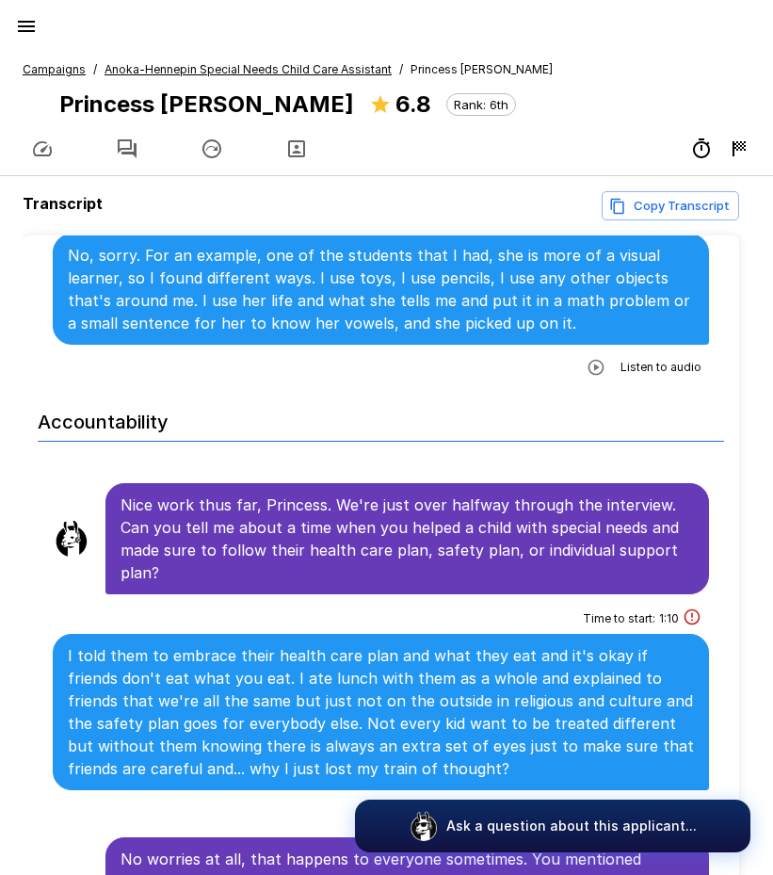
scroll to position [2731, 0]
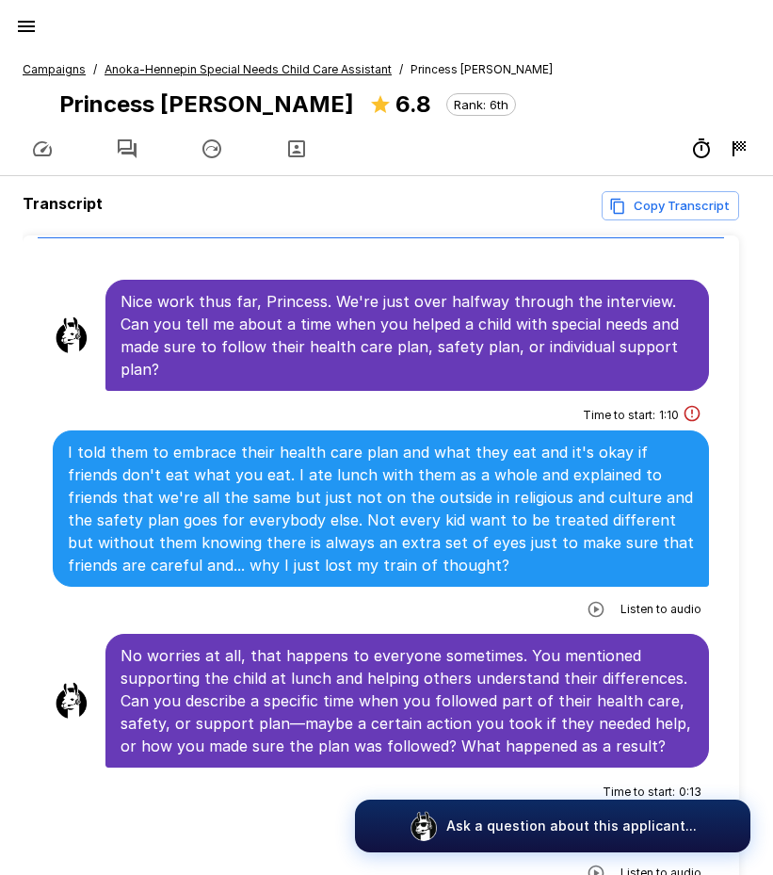
click at [589, 602] on icon "button" at bounding box center [597, 610] width 16 height 16
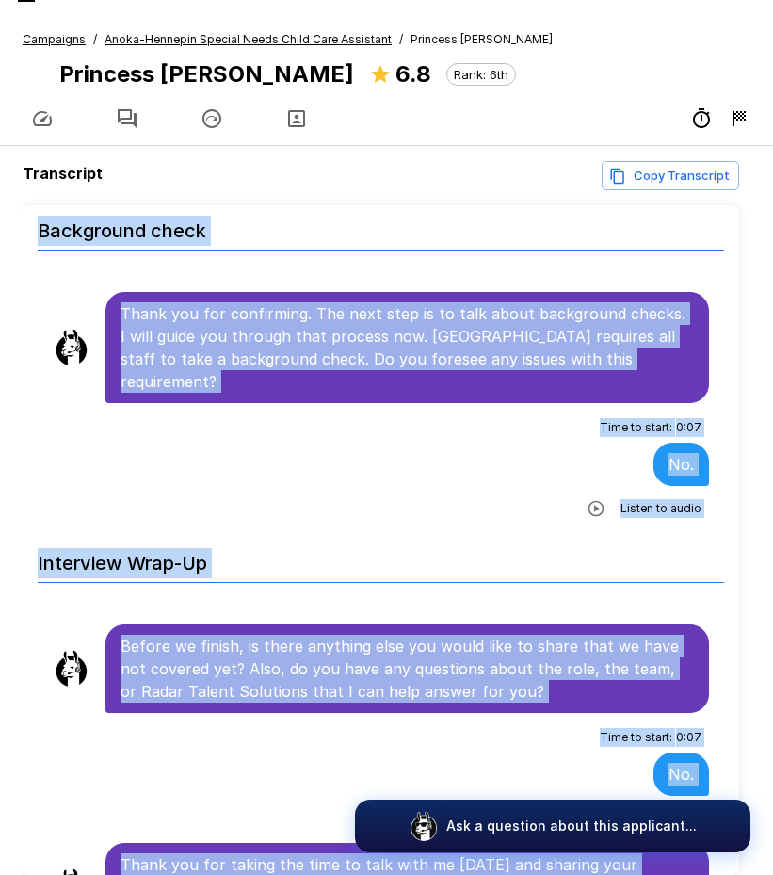
scroll to position [121, 0]
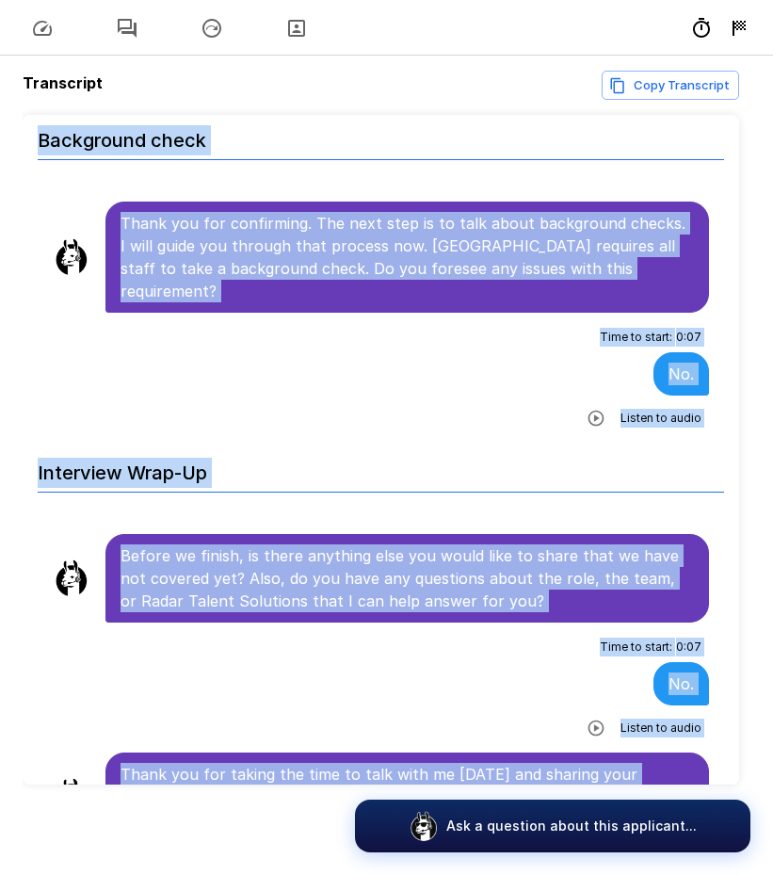
drag, startPoint x: 120, startPoint y: 359, endPoint x: 582, endPoint y: 755, distance: 609.1
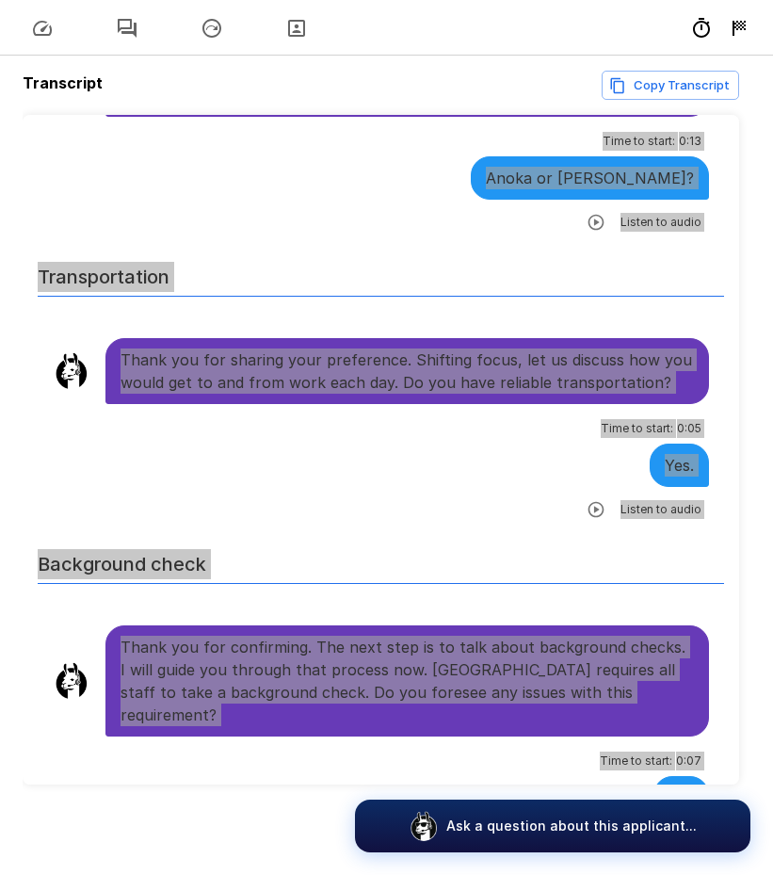
scroll to position [4557, 0]
